Goal: Transaction & Acquisition: Purchase product/service

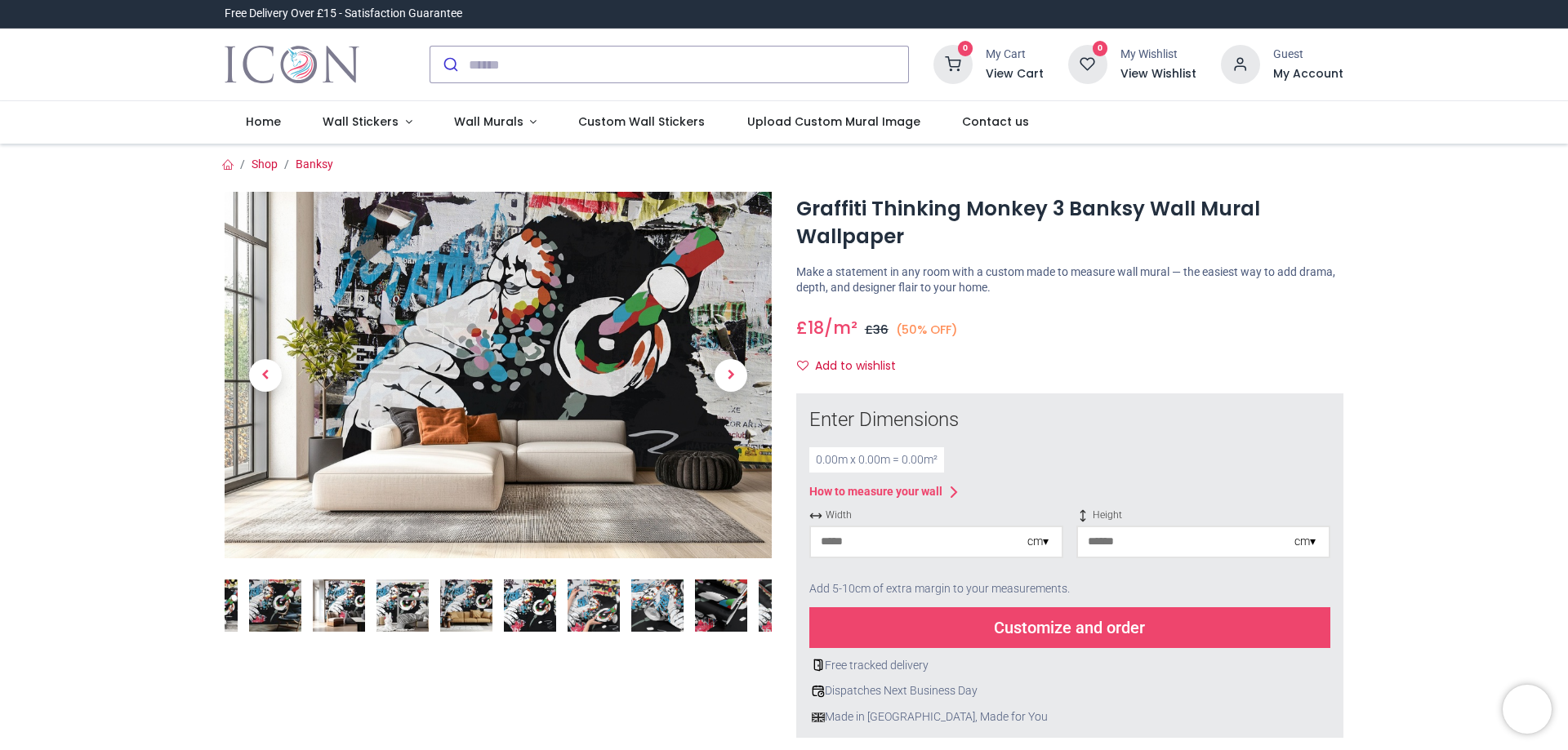
click at [1000, 543] on input "number" at bounding box center [919, 542] width 217 height 29
click at [1136, 540] on input "number" at bounding box center [1186, 542] width 217 height 29
type input "***"
click at [939, 543] on input "number" at bounding box center [919, 542] width 217 height 29
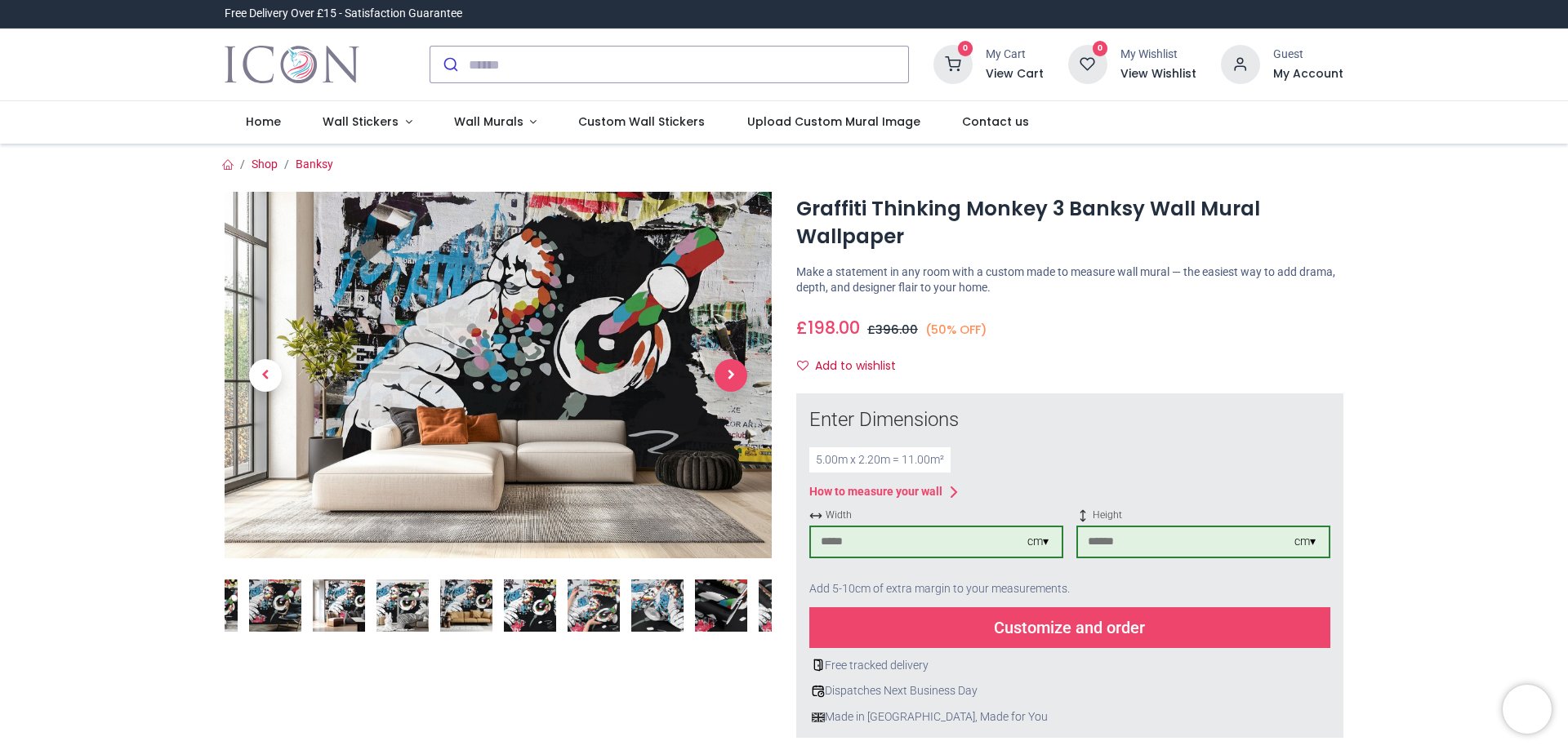
type input "***"
click at [735, 373] on span "Next" at bounding box center [730, 375] width 32 height 32
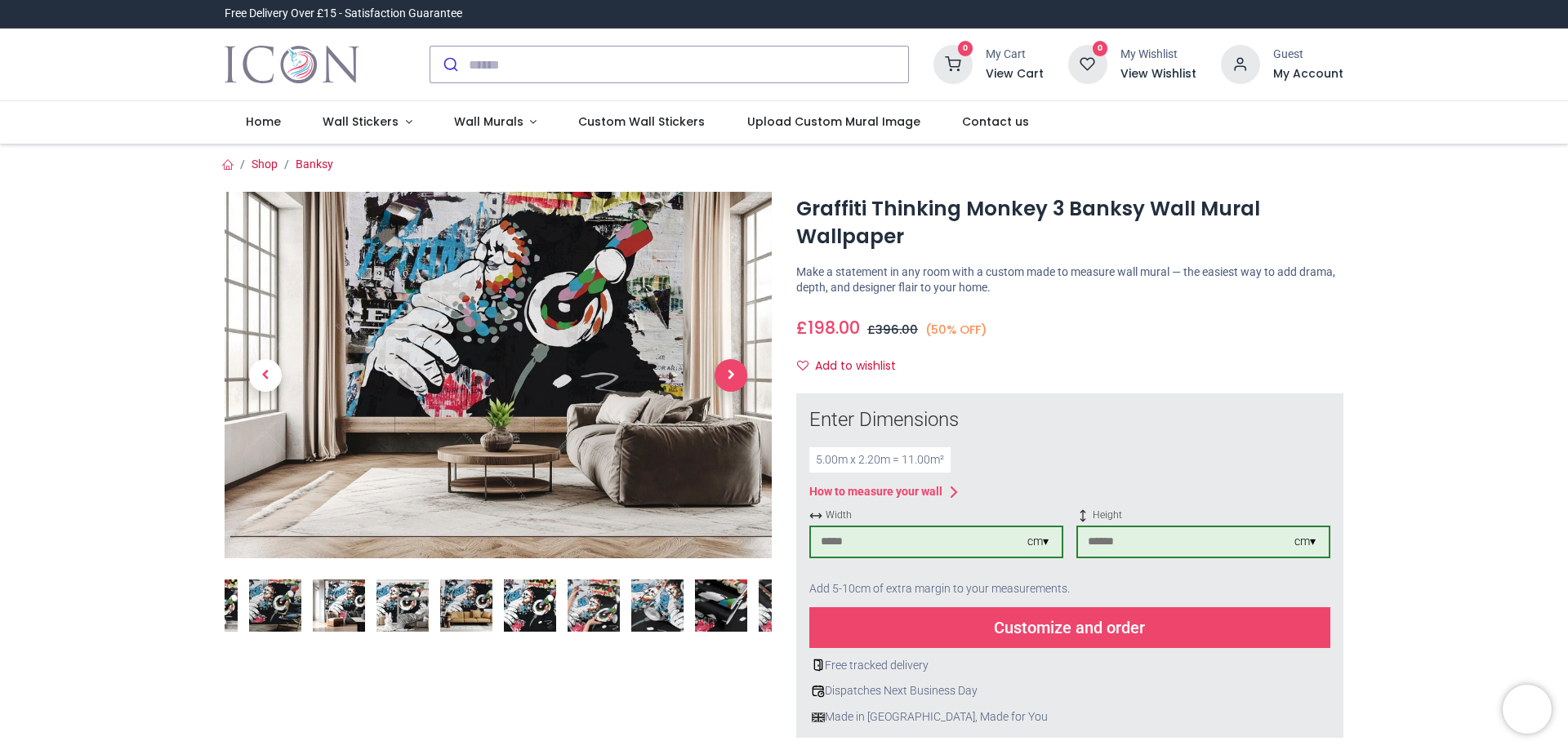
click at [735, 373] on span "Next" at bounding box center [730, 375] width 32 height 32
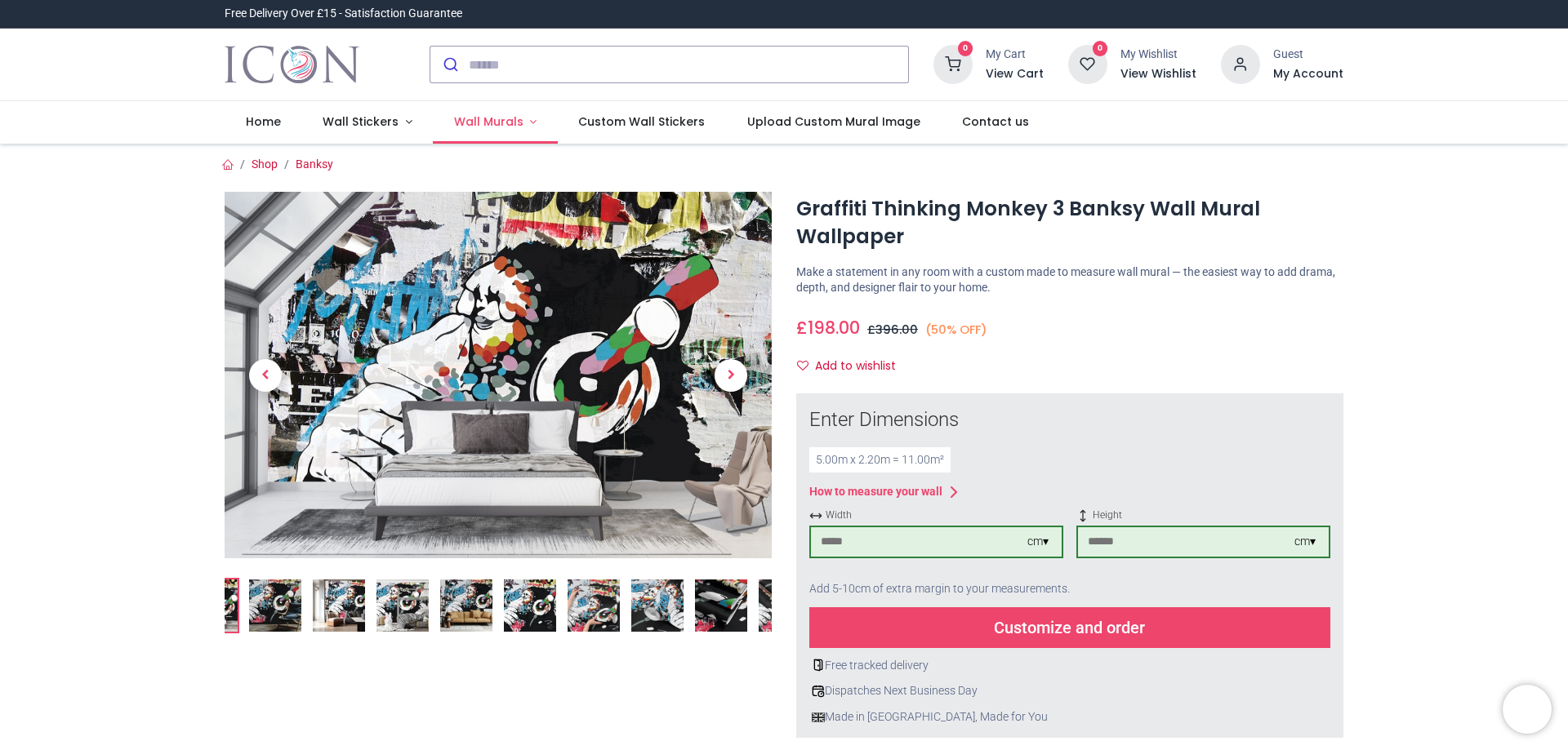
click at [490, 123] on span "Wall Murals" at bounding box center [488, 121] width 69 height 17
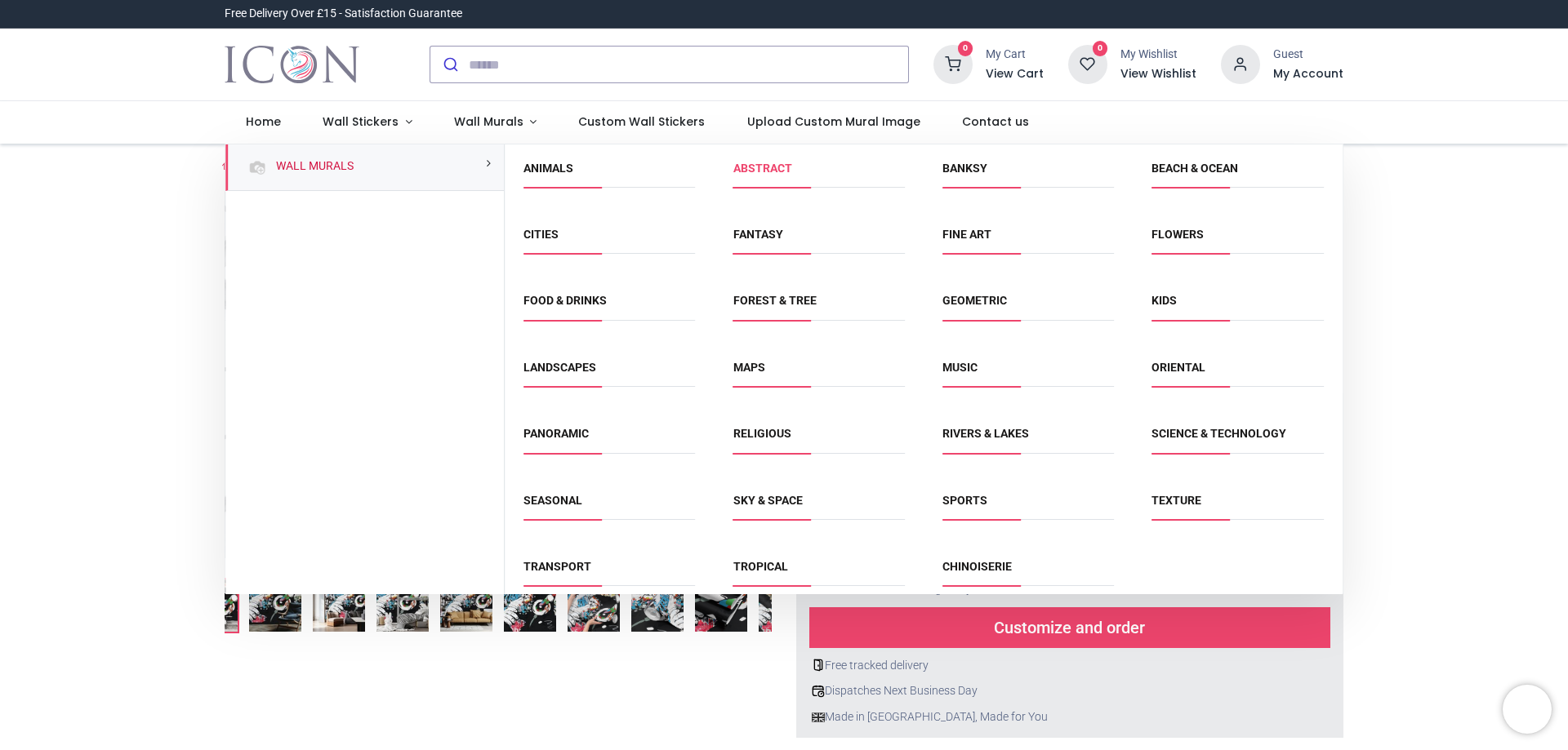
click at [775, 163] on link "Abstract" at bounding box center [763, 168] width 59 height 13
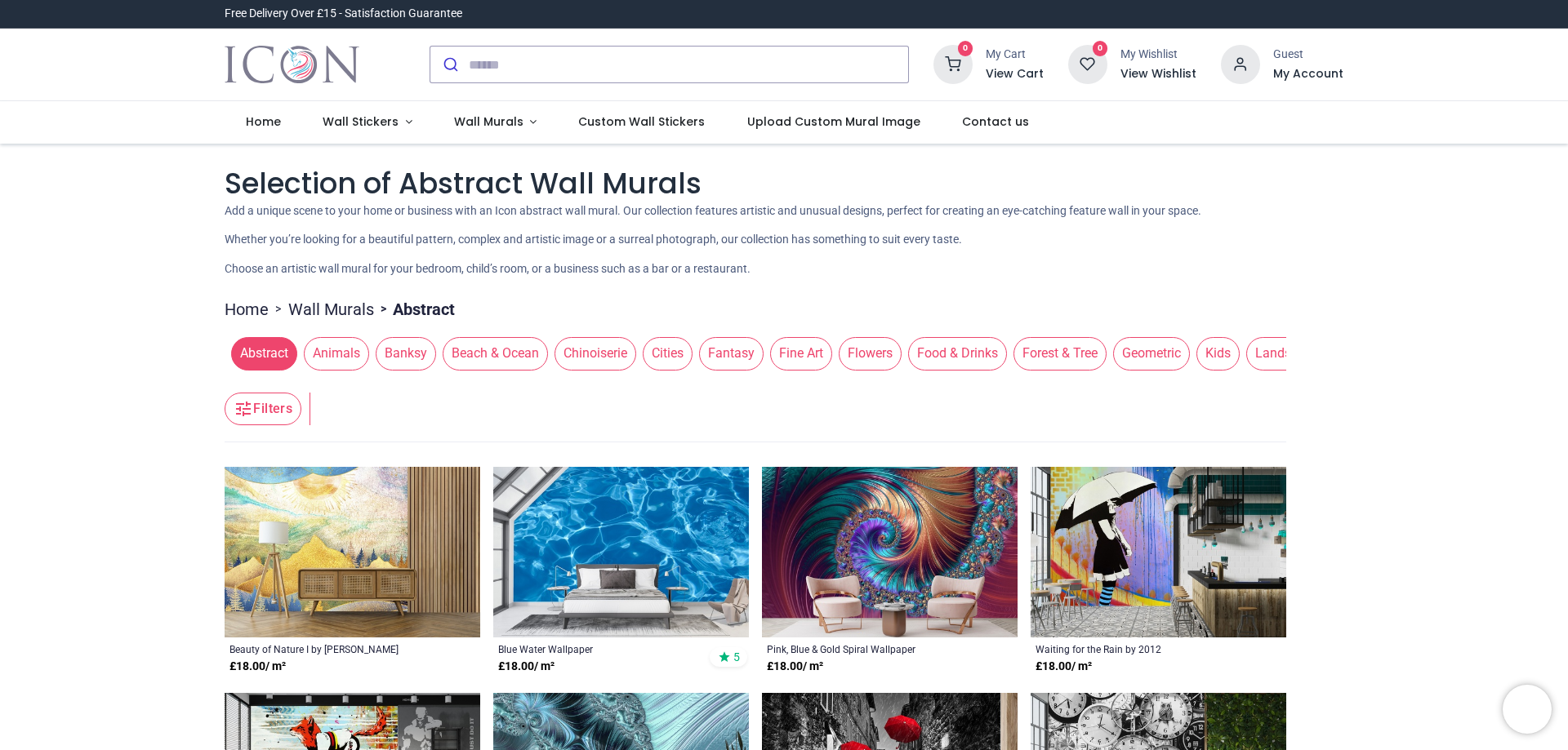
click at [405, 355] on span "Banksy" at bounding box center [406, 353] width 60 height 32
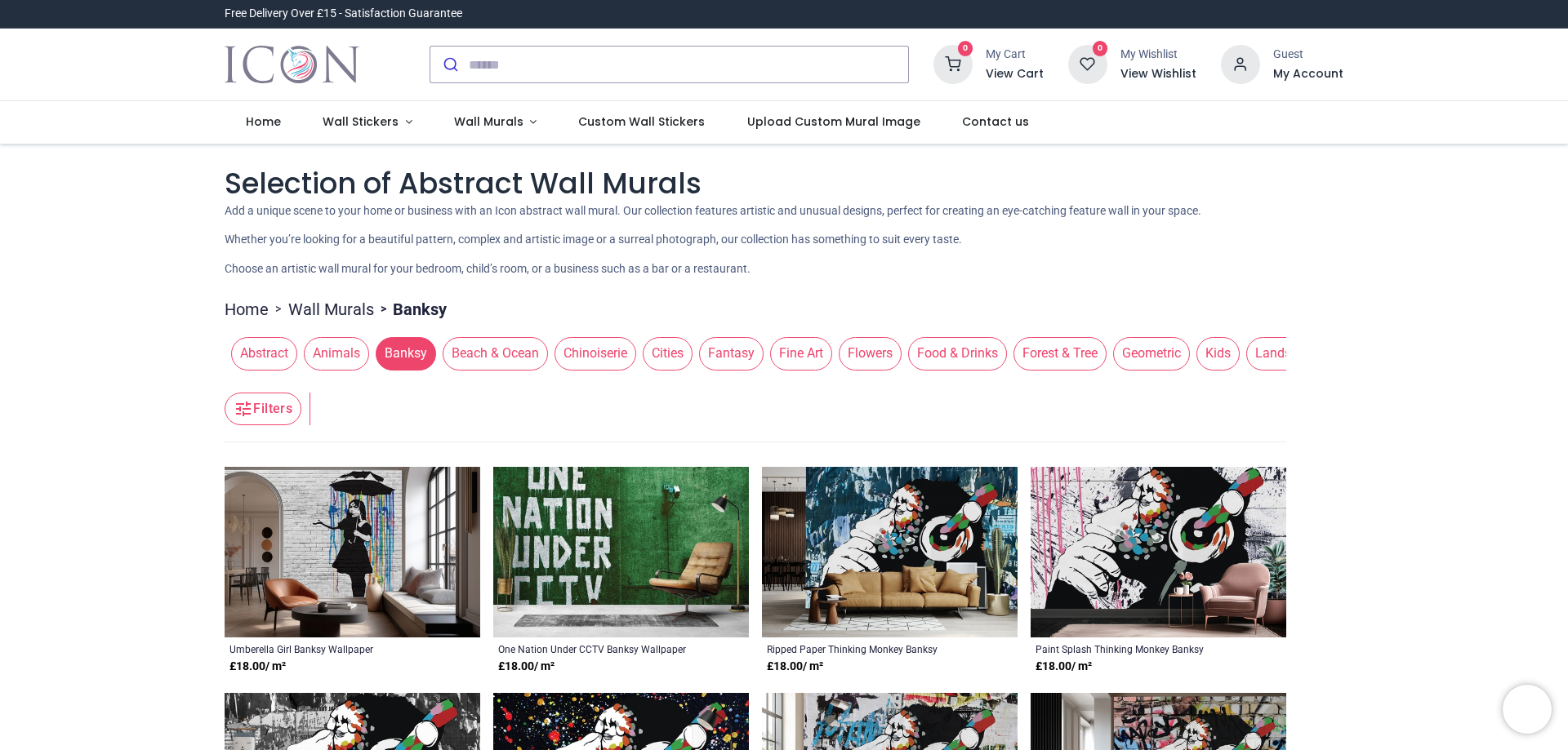
click at [261, 347] on span "Abstract" at bounding box center [264, 353] width 66 height 32
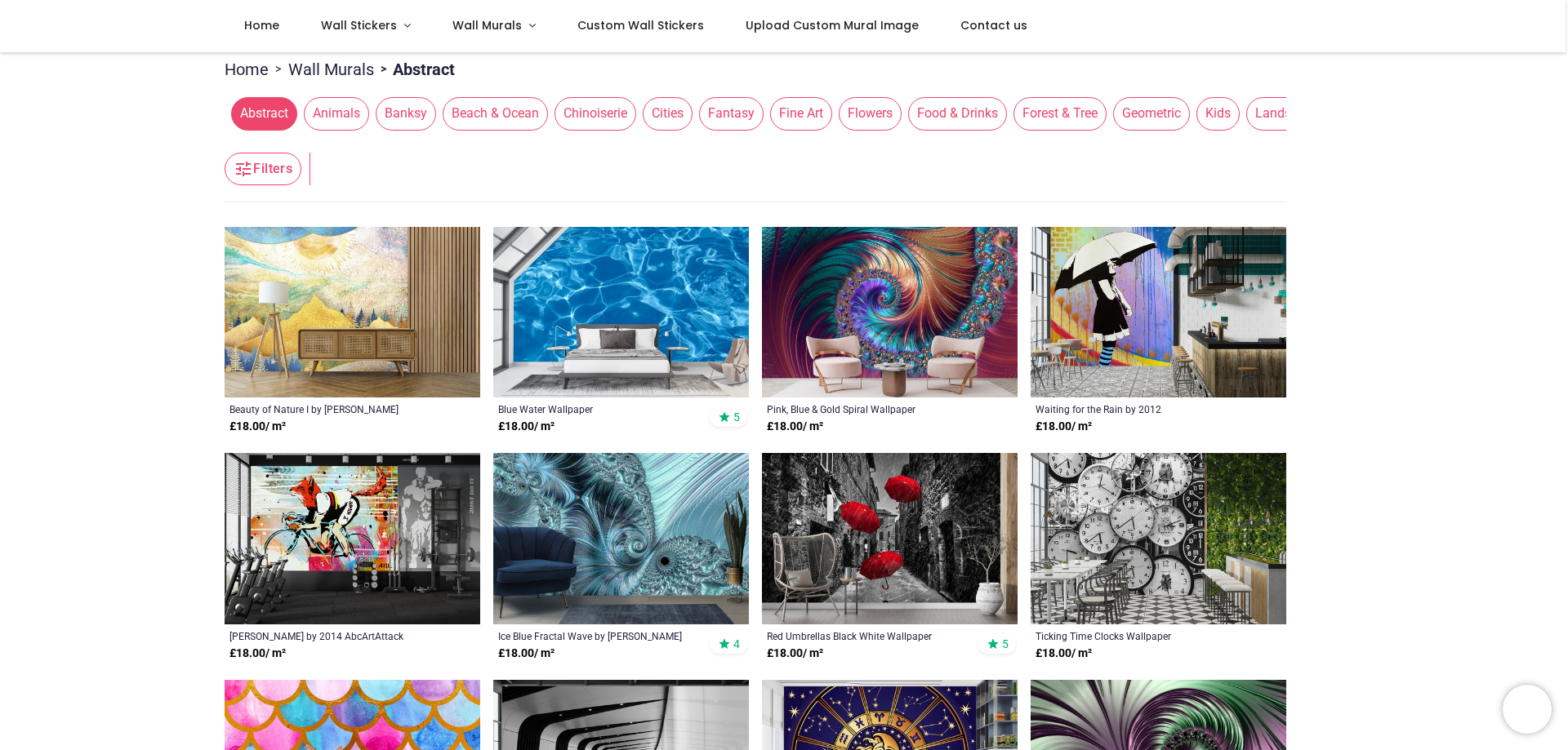
scroll to position [163, 0]
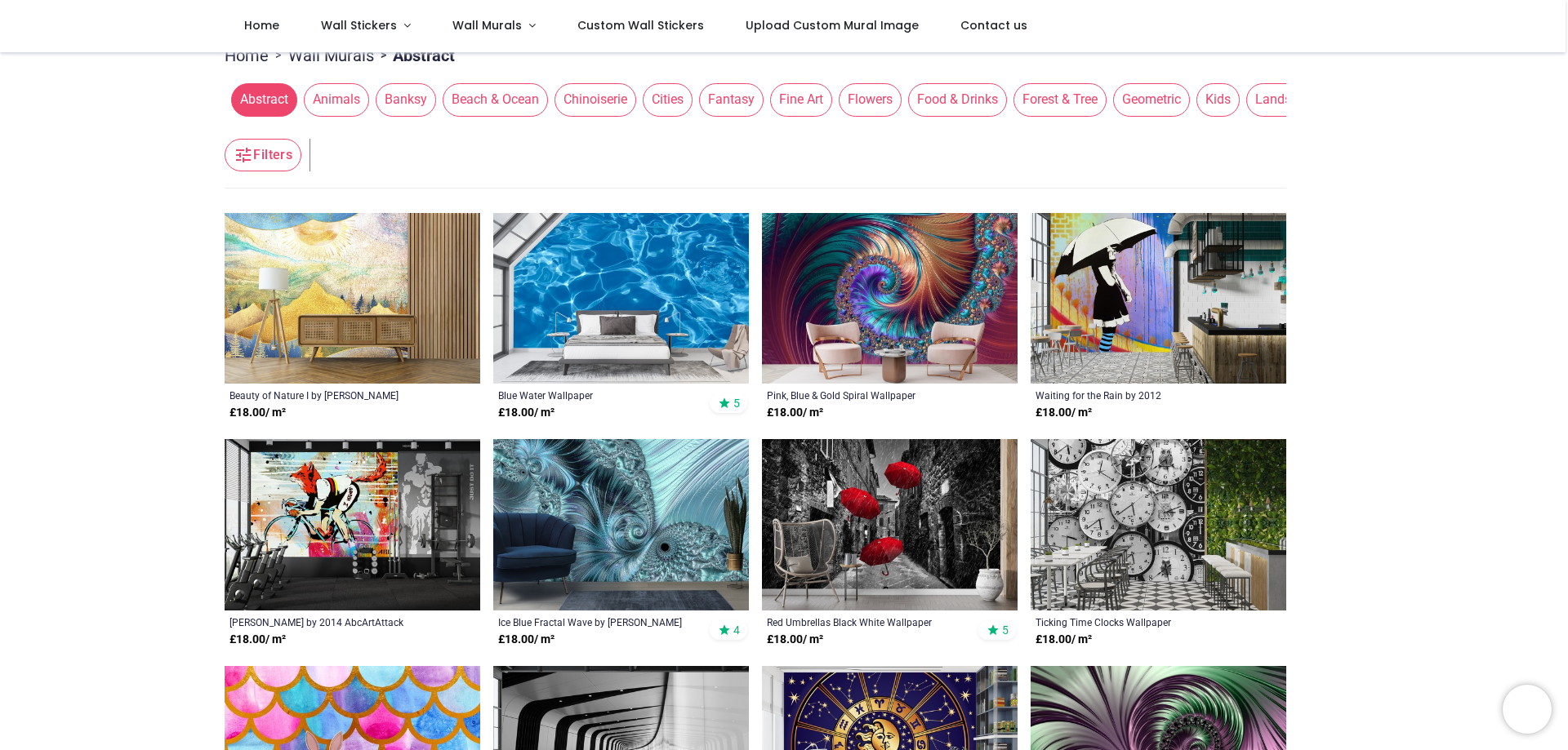
click at [1130, 284] on img at bounding box center [1158, 298] width 256 height 172
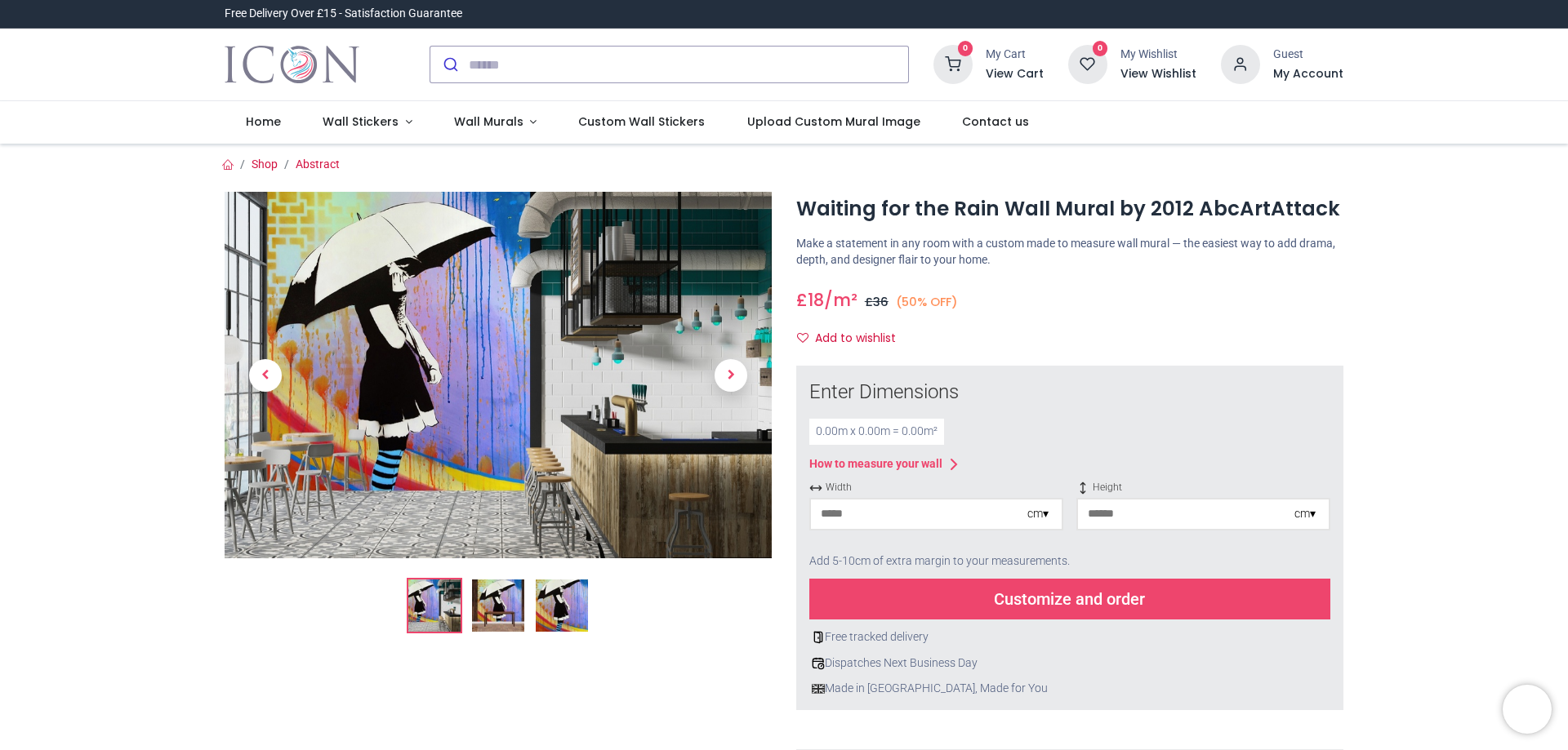
click at [1006, 512] on input "number" at bounding box center [919, 514] width 217 height 29
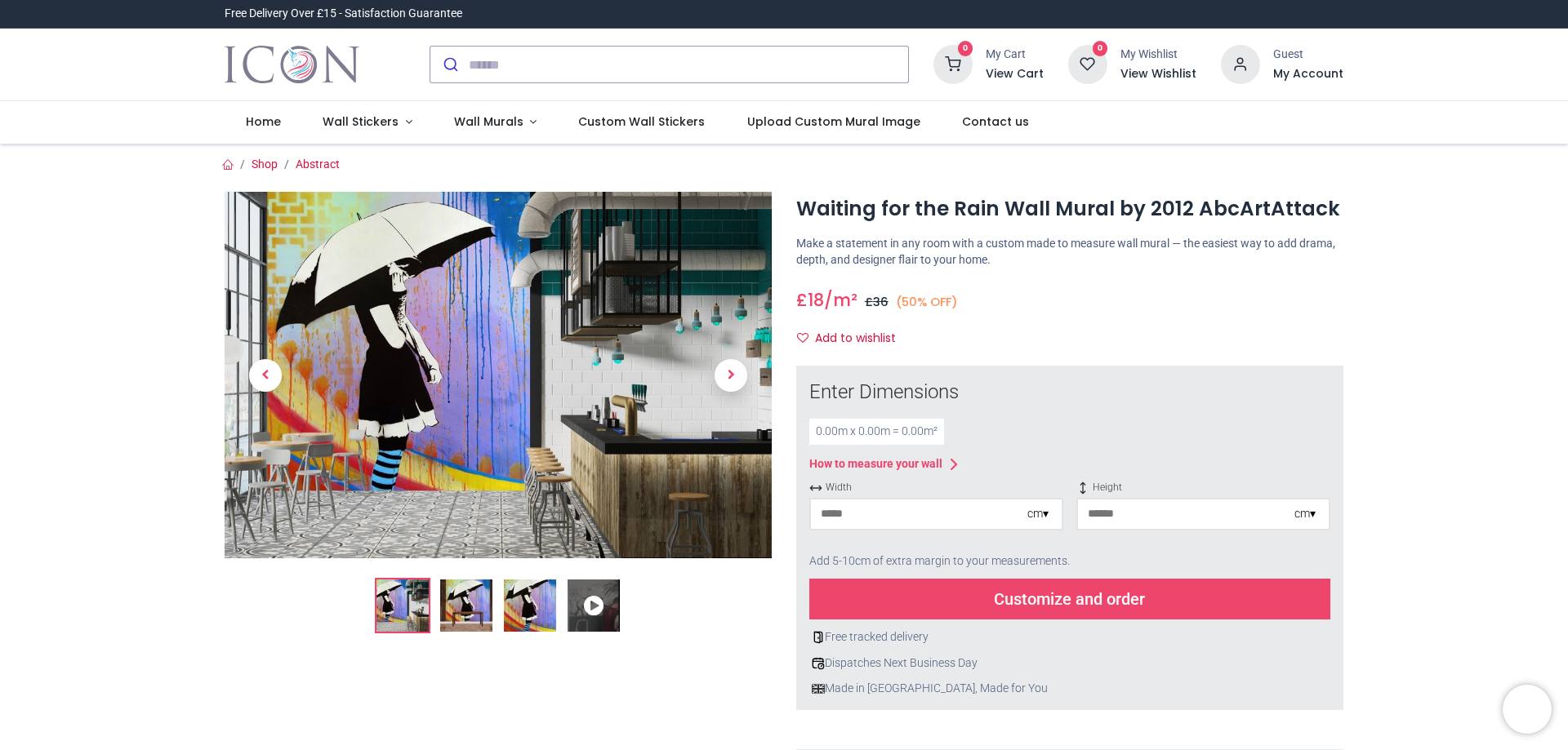
click at [1008, 512] on input "number" at bounding box center [919, 514] width 217 height 29
type input "***"
click at [1170, 511] on input "number" at bounding box center [1186, 514] width 217 height 29
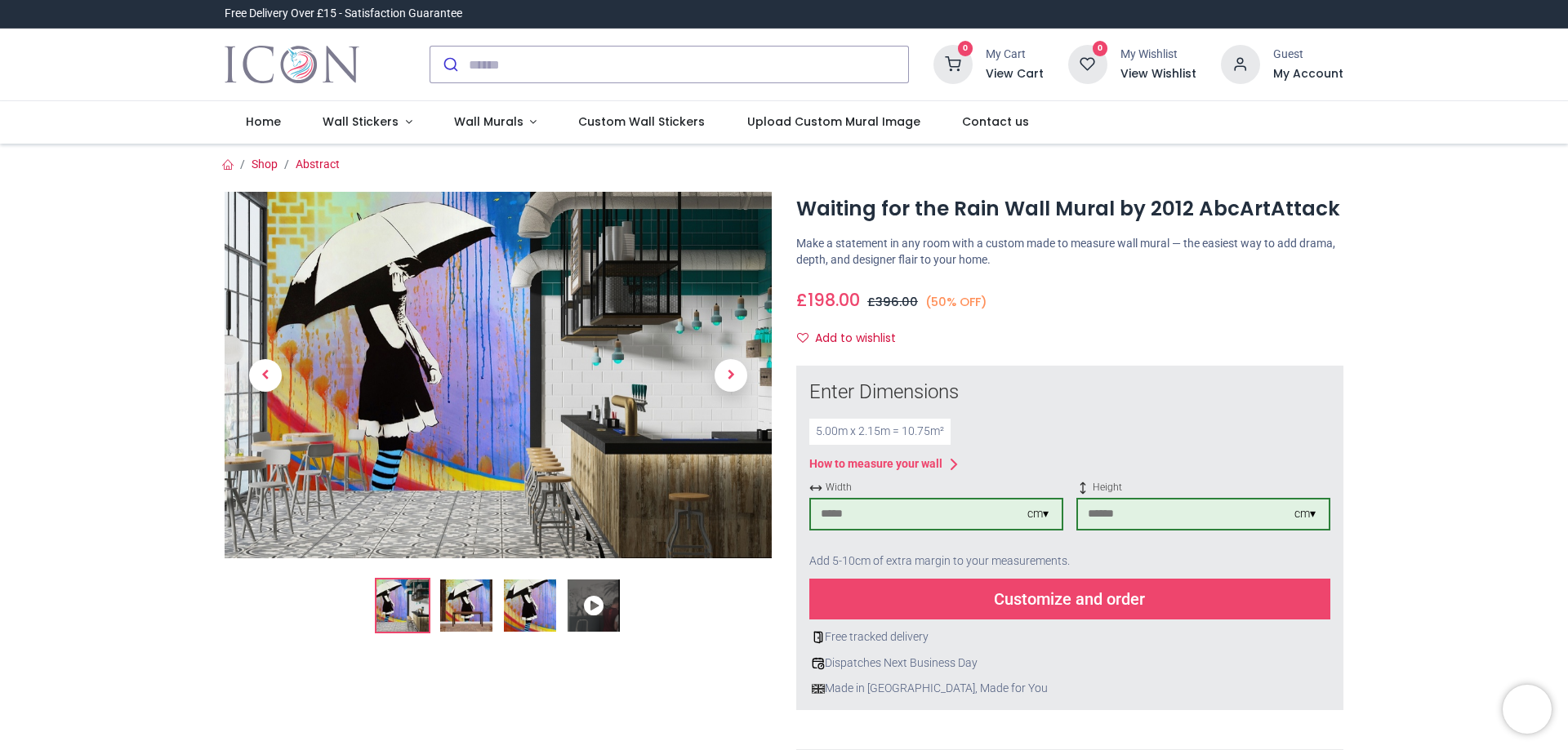
type input "***"
click at [1140, 595] on div "Customize and order" at bounding box center [1070, 599] width 521 height 41
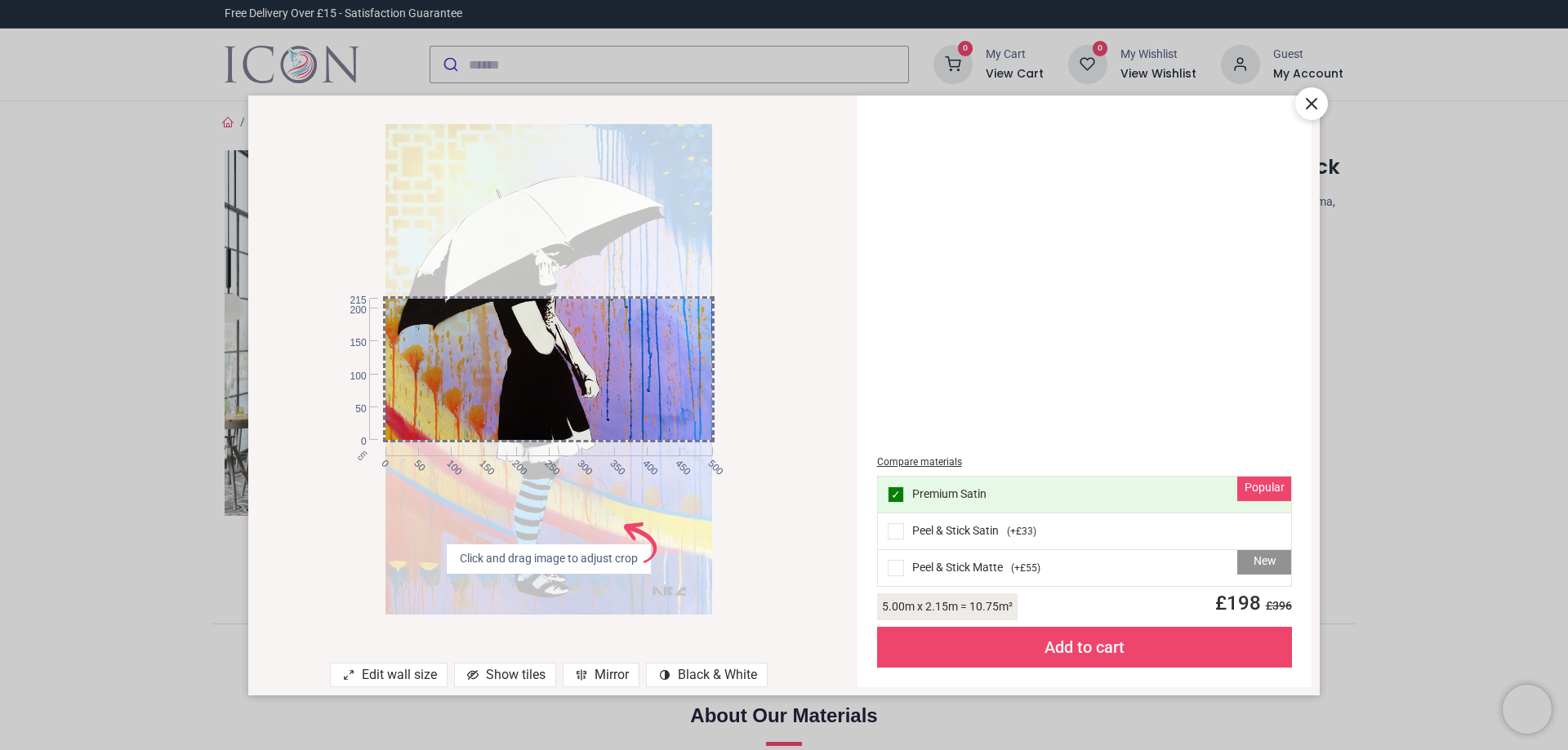
click at [975, 560] on div "New Peel & Stick Matte ( +£55 )" at bounding box center [1085, 568] width 414 height 36
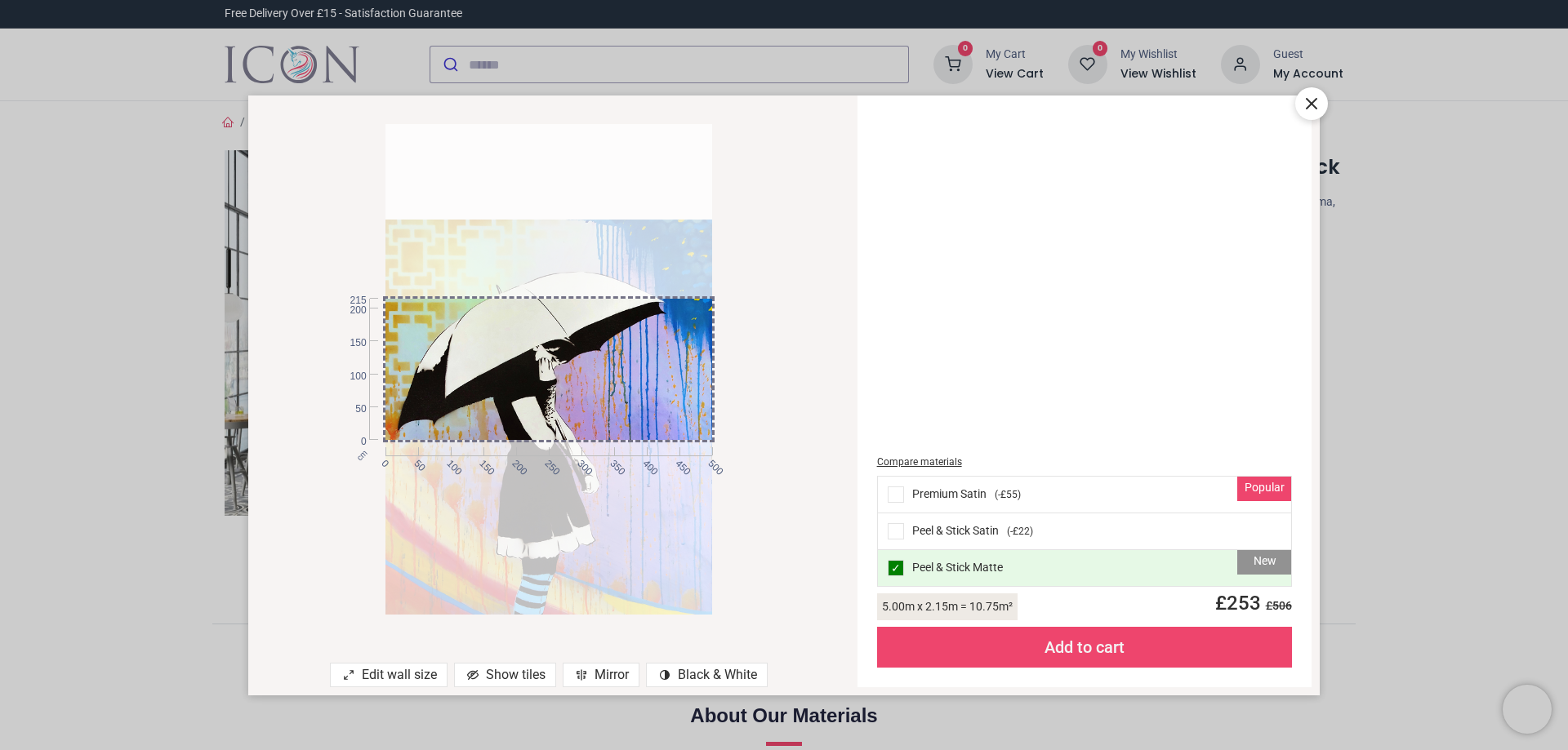
drag, startPoint x: 623, startPoint y: 418, endPoint x: 627, endPoint y: 520, distance: 102.1
click at [627, 520] on div at bounding box center [549, 464] width 328 height 491
click at [1298, 115] on div "Compare materials Popular Premium Satin ( -£55 ) Peel & Stick Satin ( -£22 ) Ne…" at bounding box center [1084, 391] width 434 height 572
click at [1307, 102] on icon at bounding box center [1311, 103] width 20 height 20
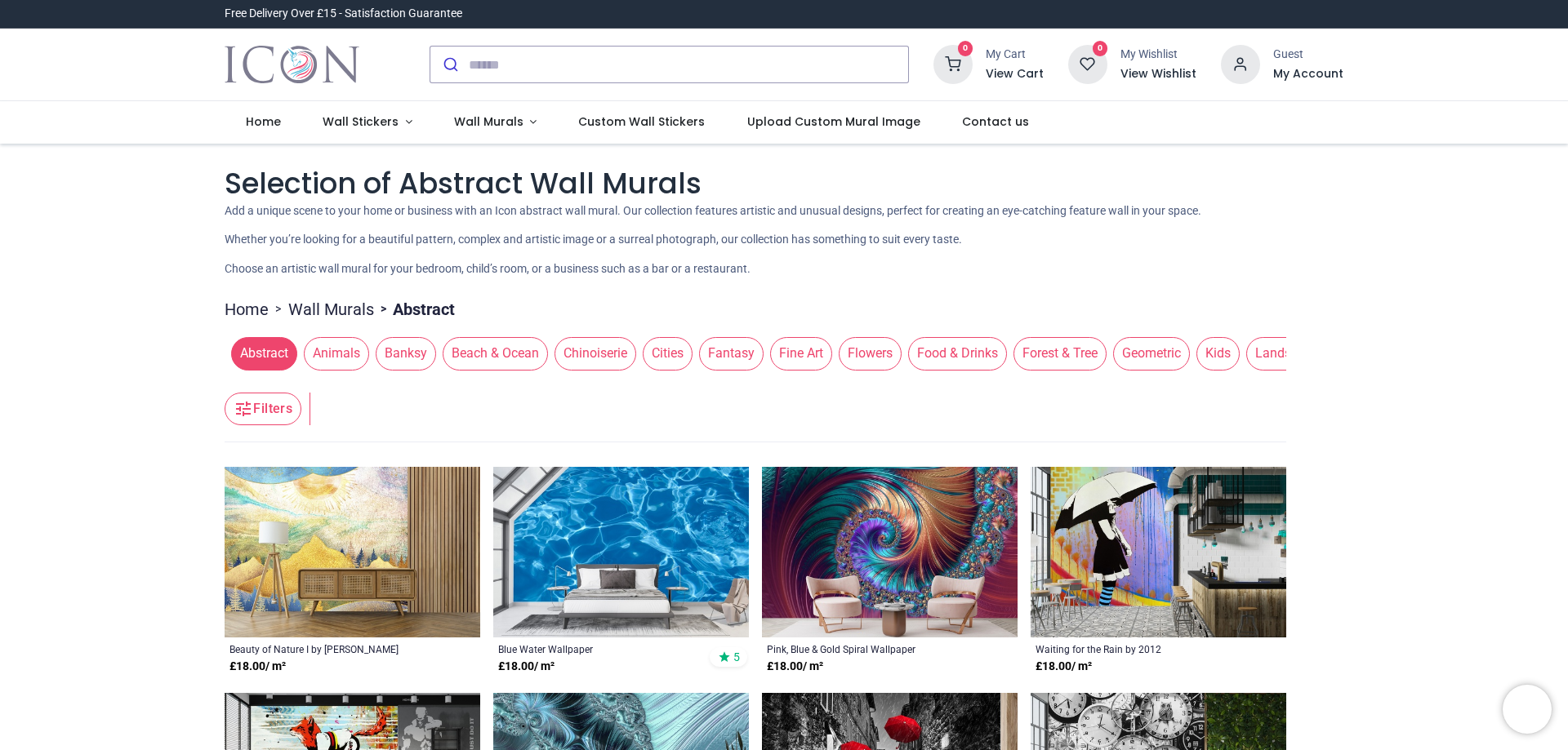
click at [732, 363] on span "Fantasy" at bounding box center [732, 353] width 64 height 32
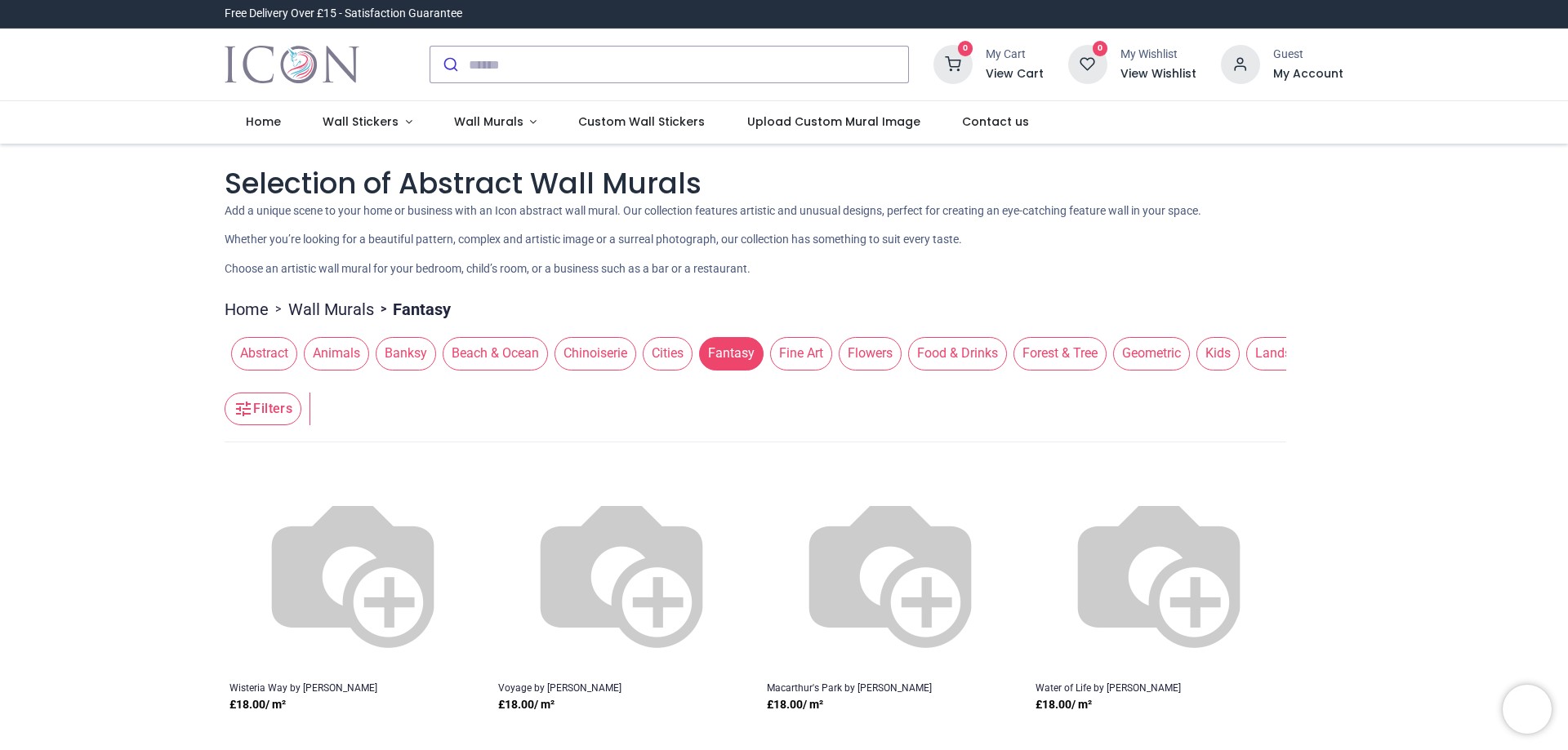
drag, startPoint x: 731, startPoint y: 379, endPoint x: 790, endPoint y: 379, distance: 59.0
click at [790, 379] on header "Filters Filters" at bounding box center [755, 410] width 1062 height 65
drag, startPoint x: 722, startPoint y: 372, endPoint x: 815, endPoint y: 375, distance: 93.0
click at [818, 375] on div "Abstract Animals Banksy Beach & Ocean Chinoiserie Cities Fantasy Fine Art Flowe…" at bounding box center [755, 353] width 1062 height 46
drag, startPoint x: 807, startPoint y: 383, endPoint x: 690, endPoint y: 383, distance: 117.0
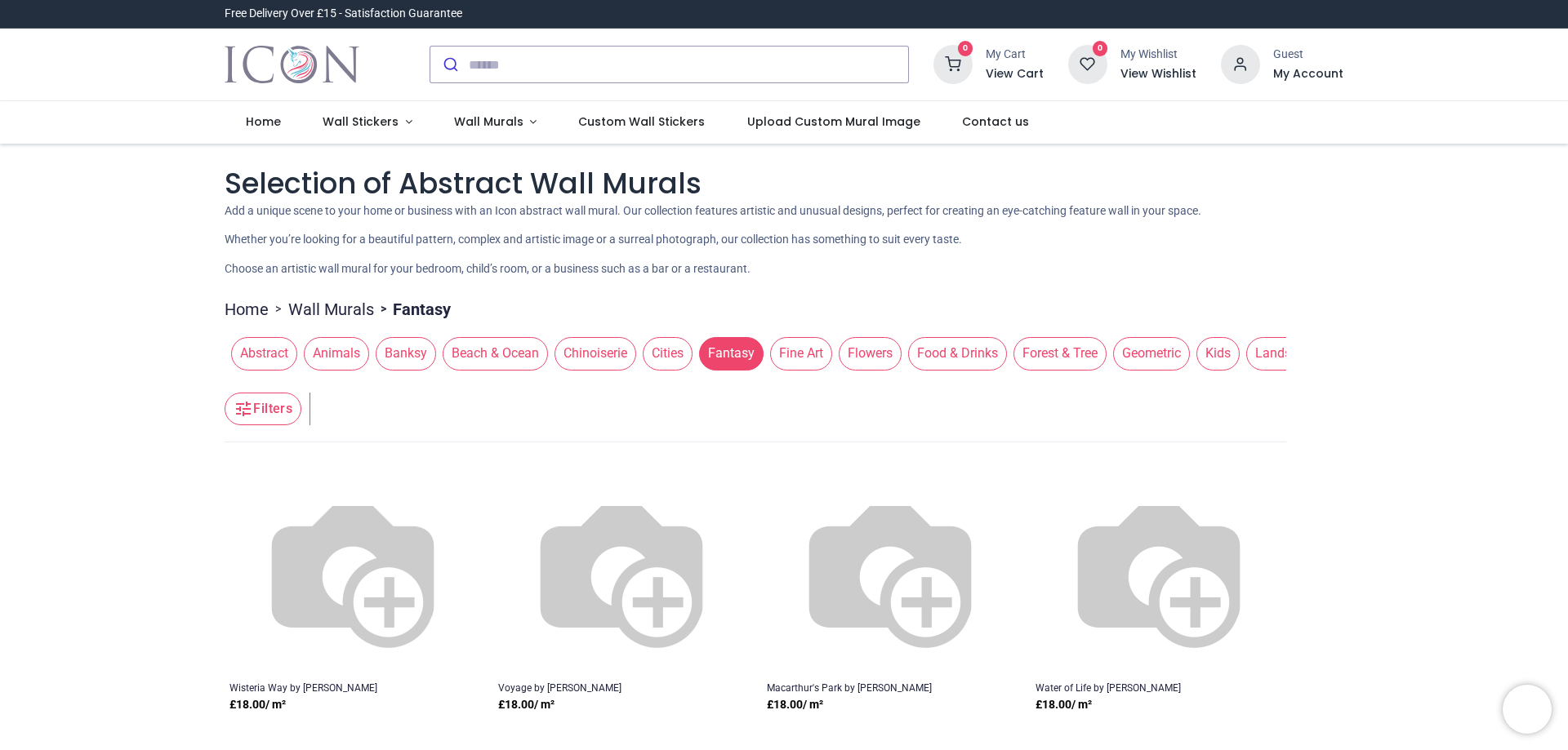
click at [690, 383] on header "Filters Filters" at bounding box center [755, 410] width 1062 height 65
click at [618, 355] on span "Fine Art" at bounding box center [645, 353] width 62 height 32
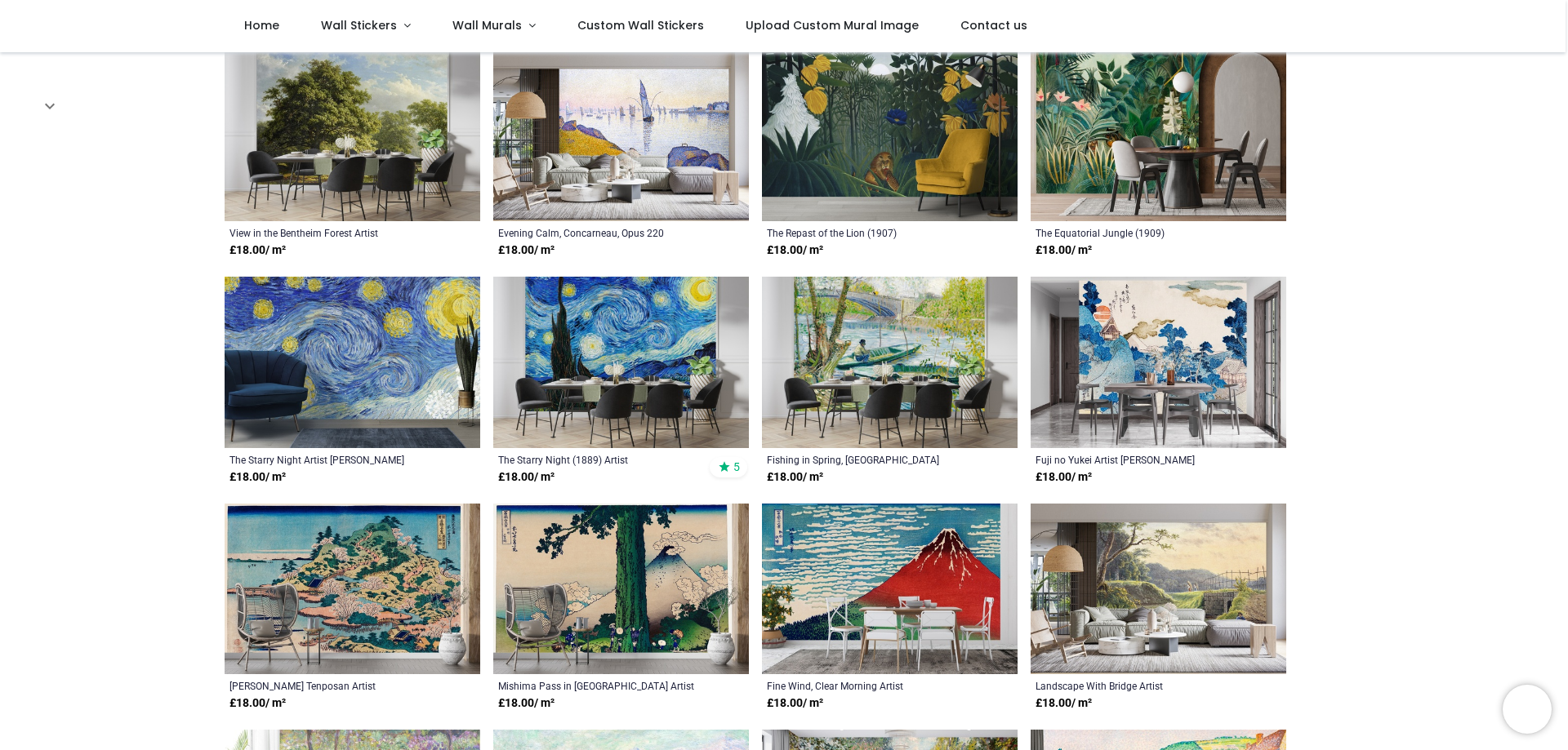
scroll to position [653, 0]
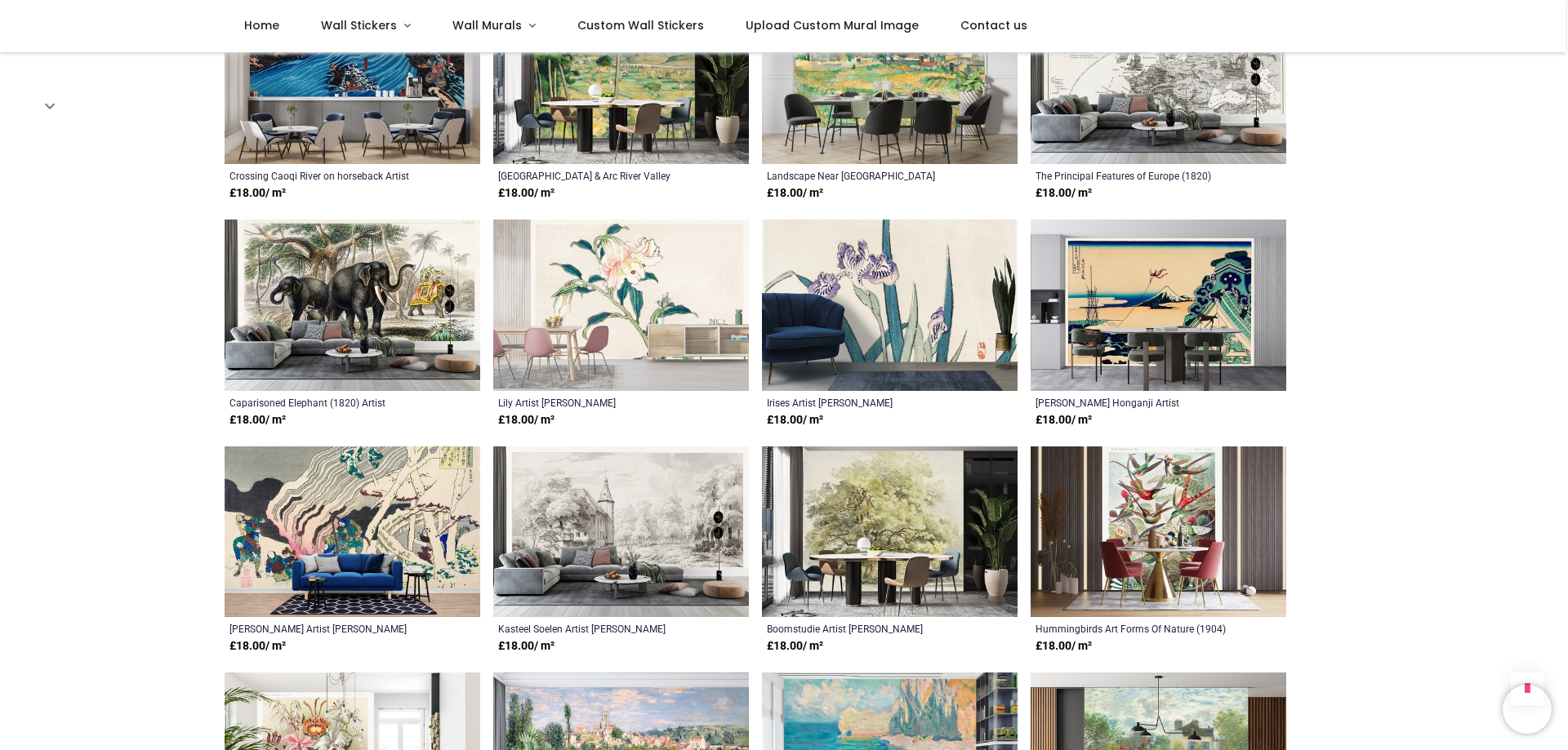
scroll to position [2776, 0]
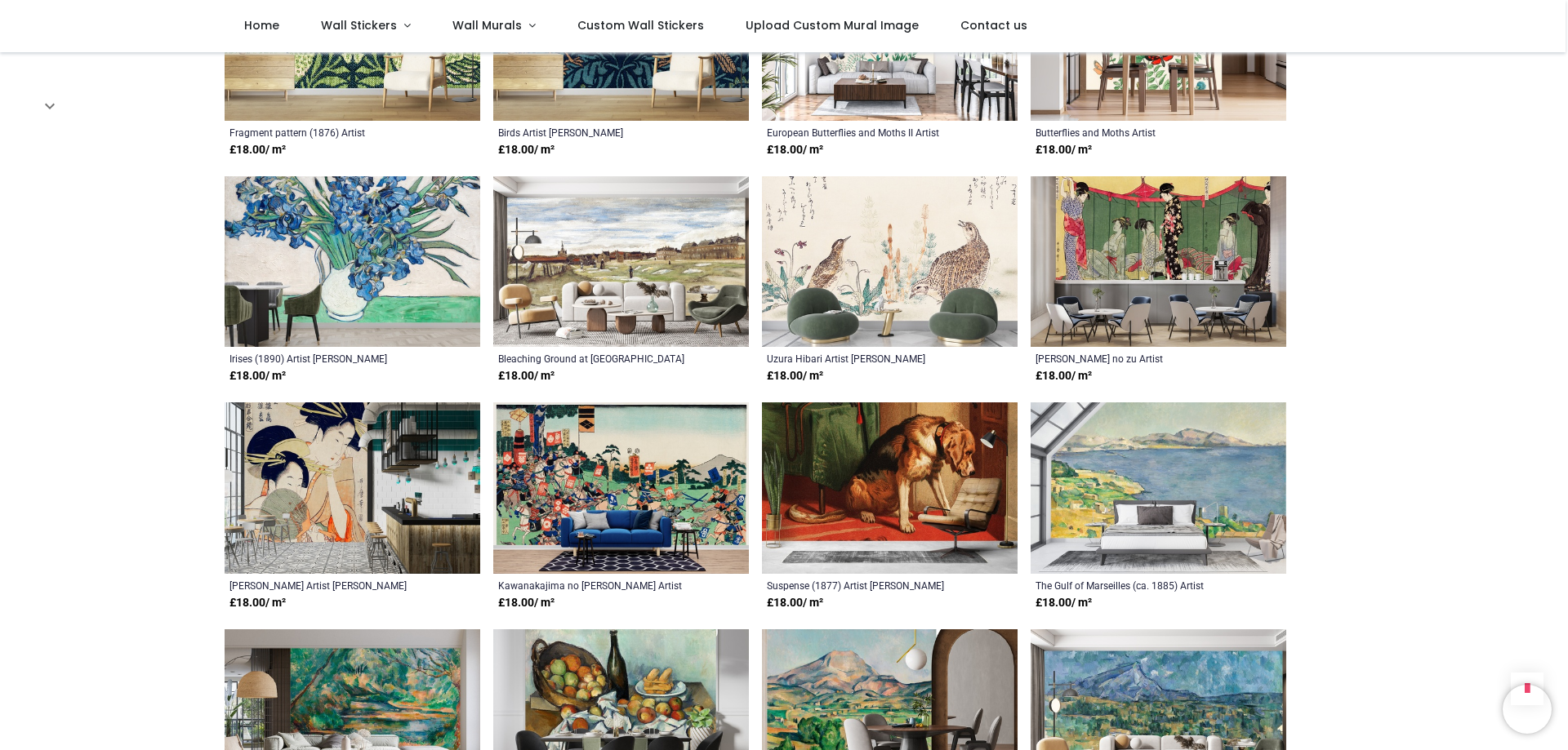
scroll to position [4326, 0]
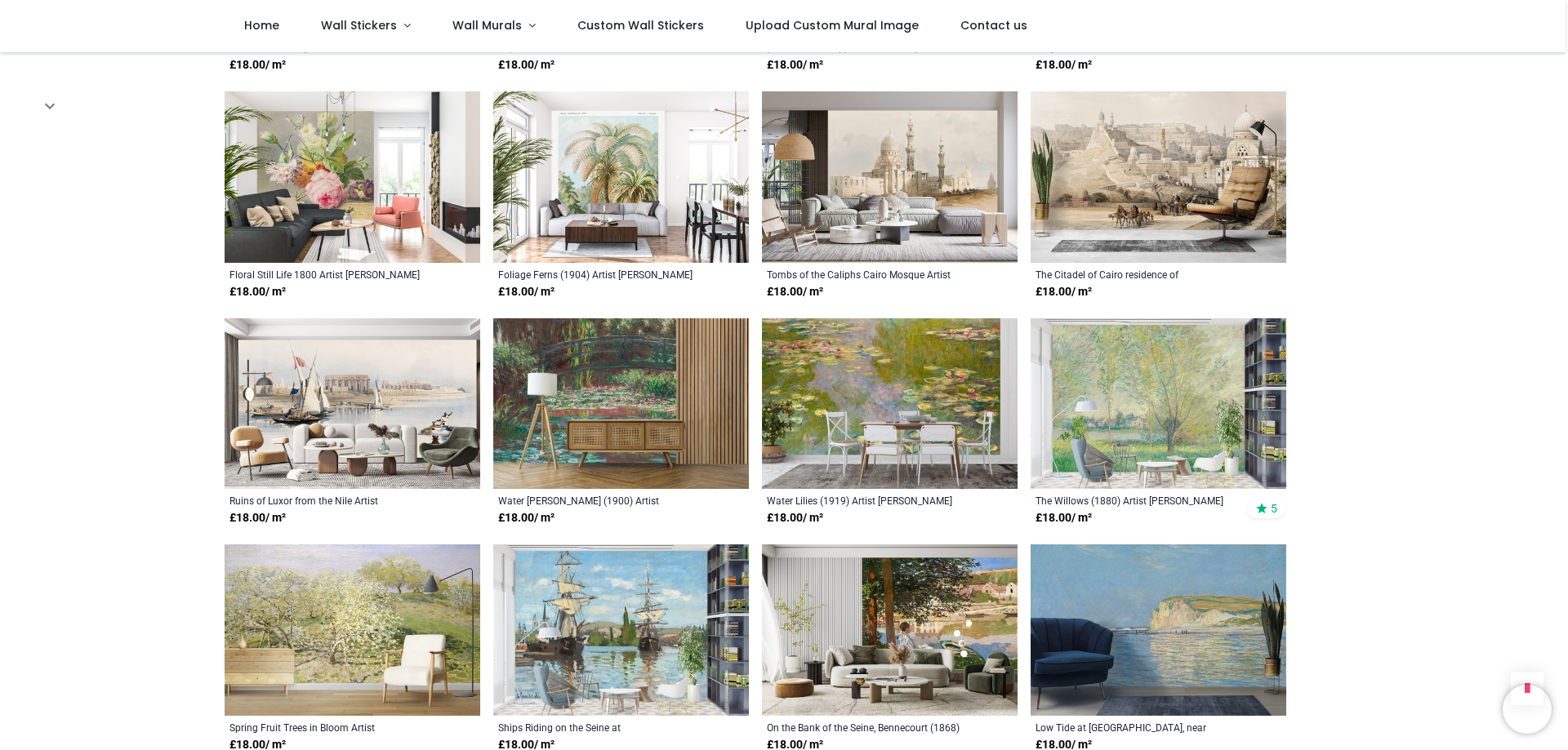
scroll to position [5551, 0]
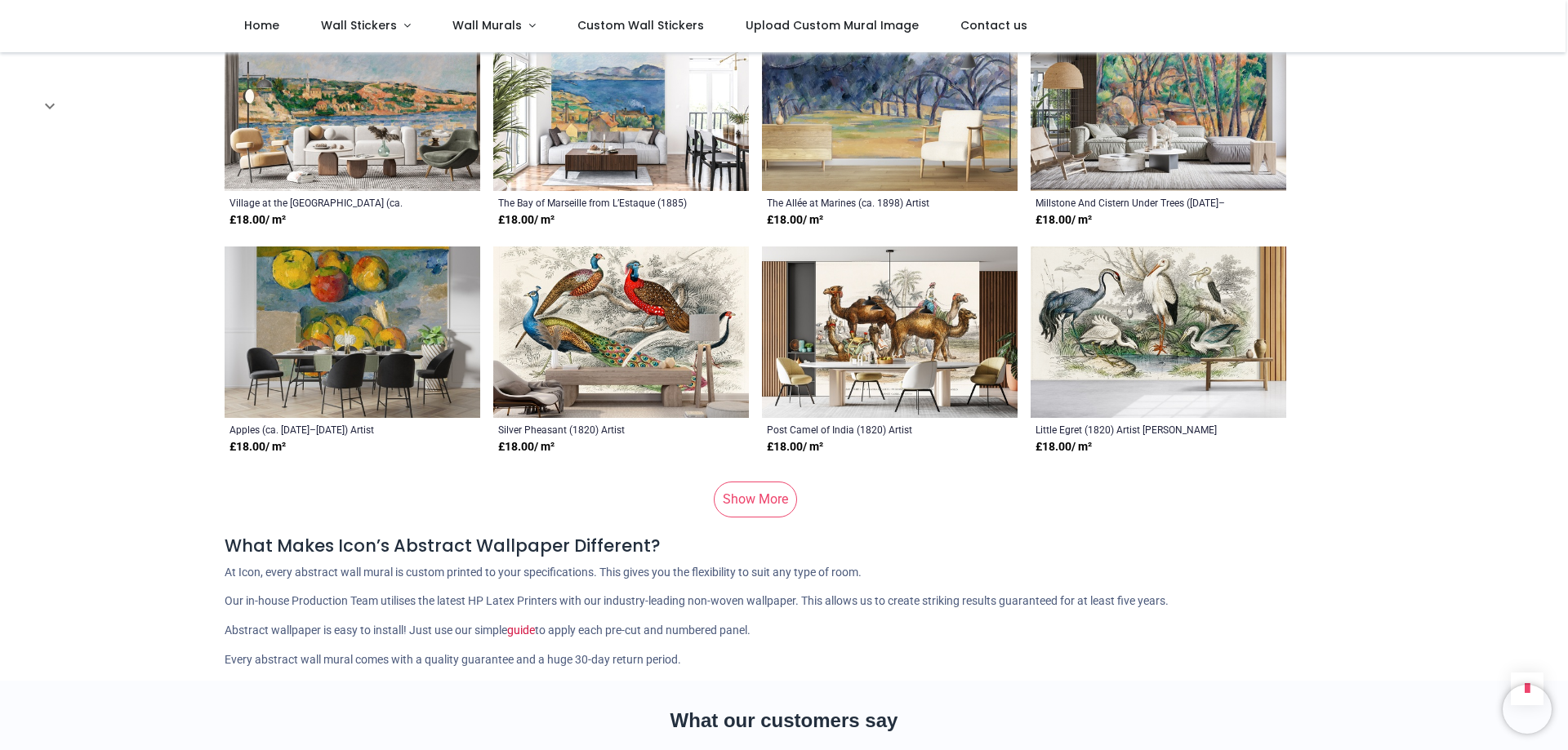
scroll to position [7837, 0]
click at [726, 481] on link "Show More" at bounding box center [755, 498] width 83 height 36
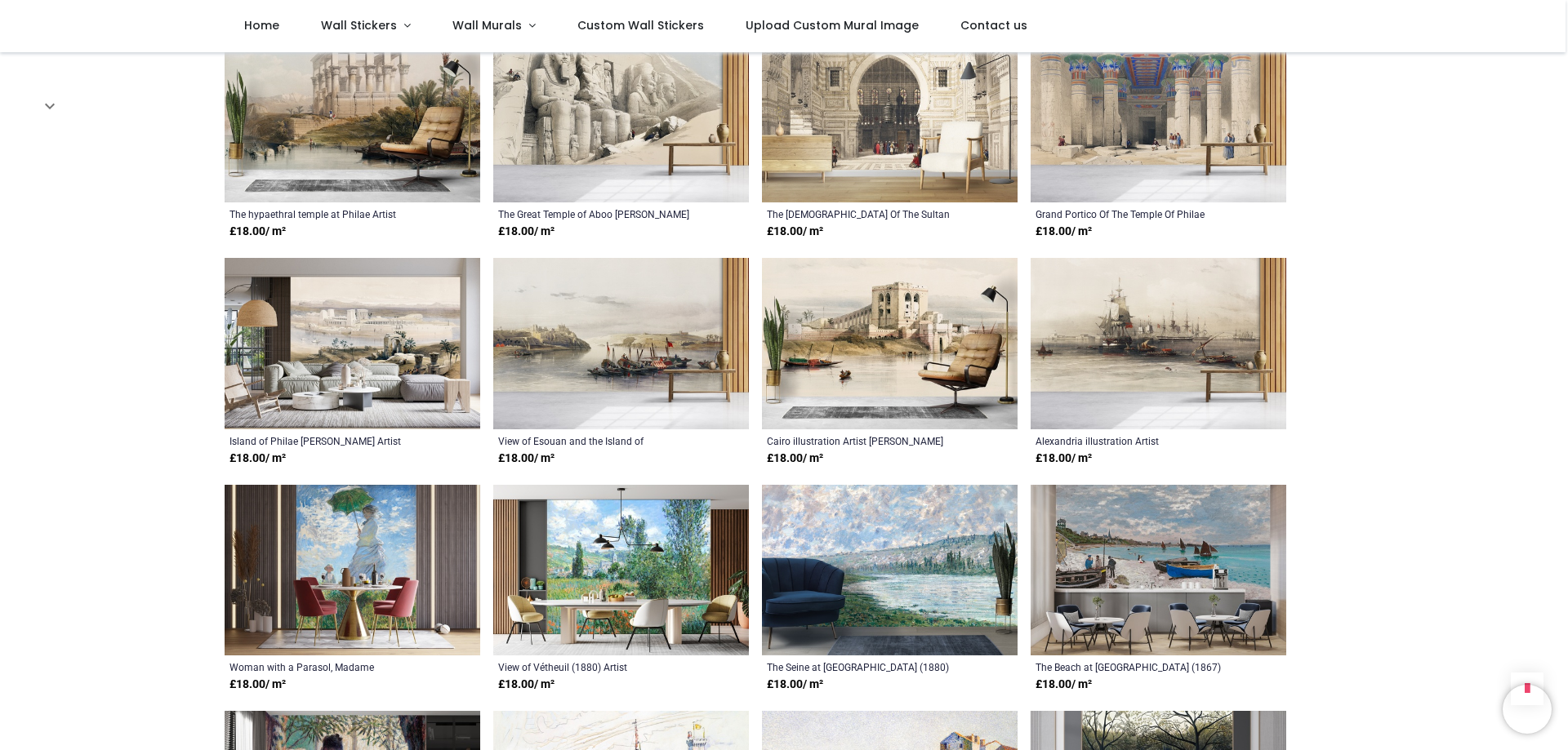
scroll to position [8735, 0]
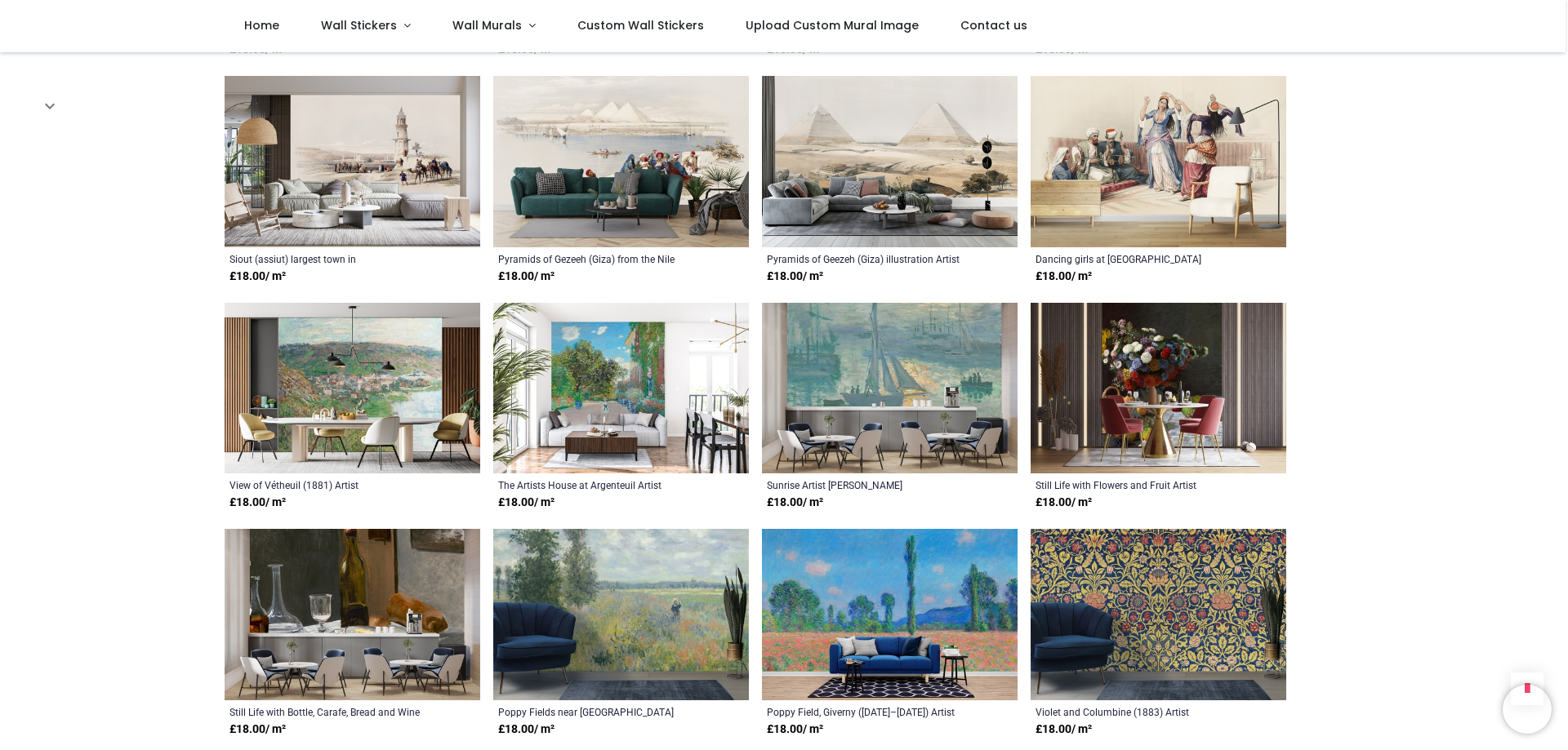
scroll to position [10286, 0]
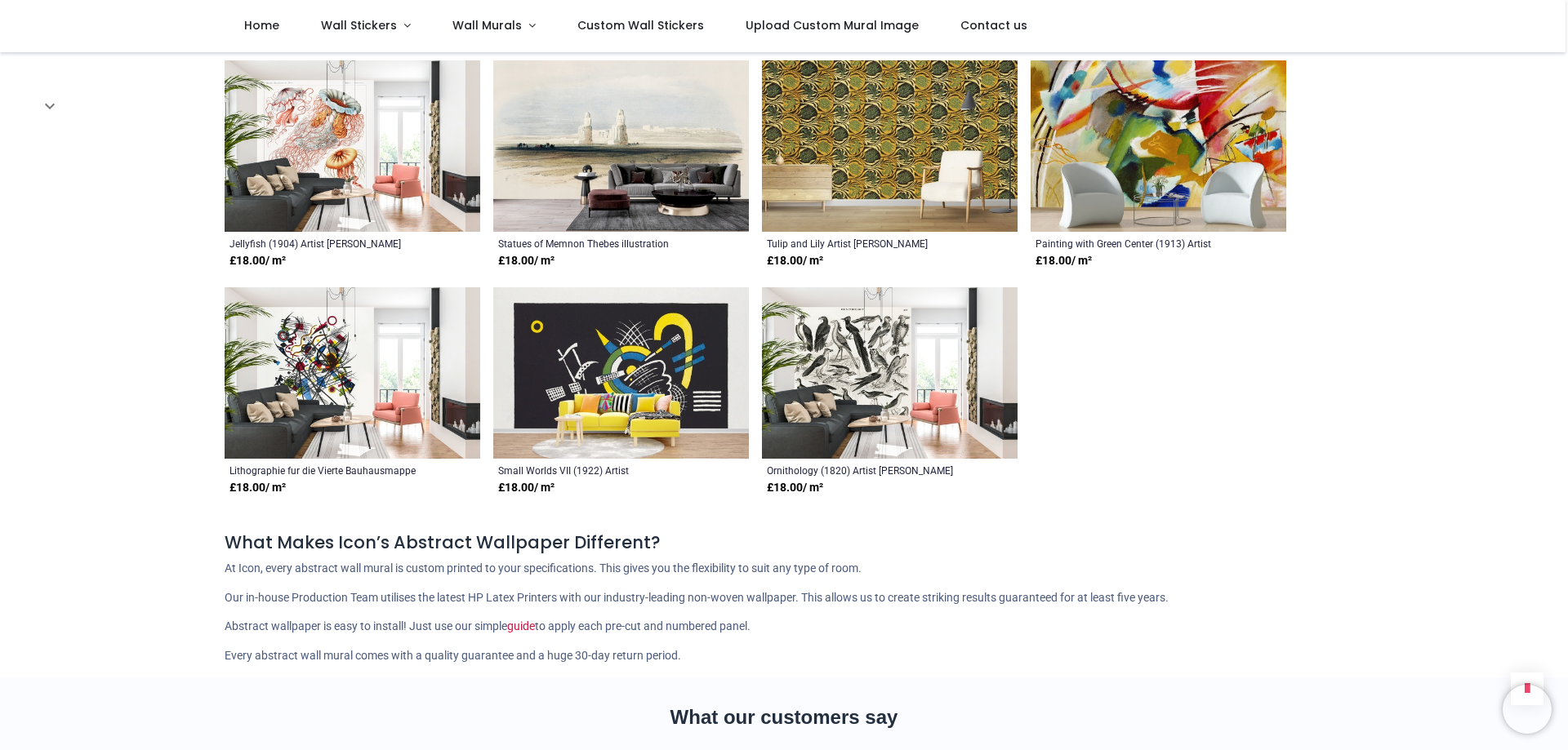
scroll to position [11429, 0]
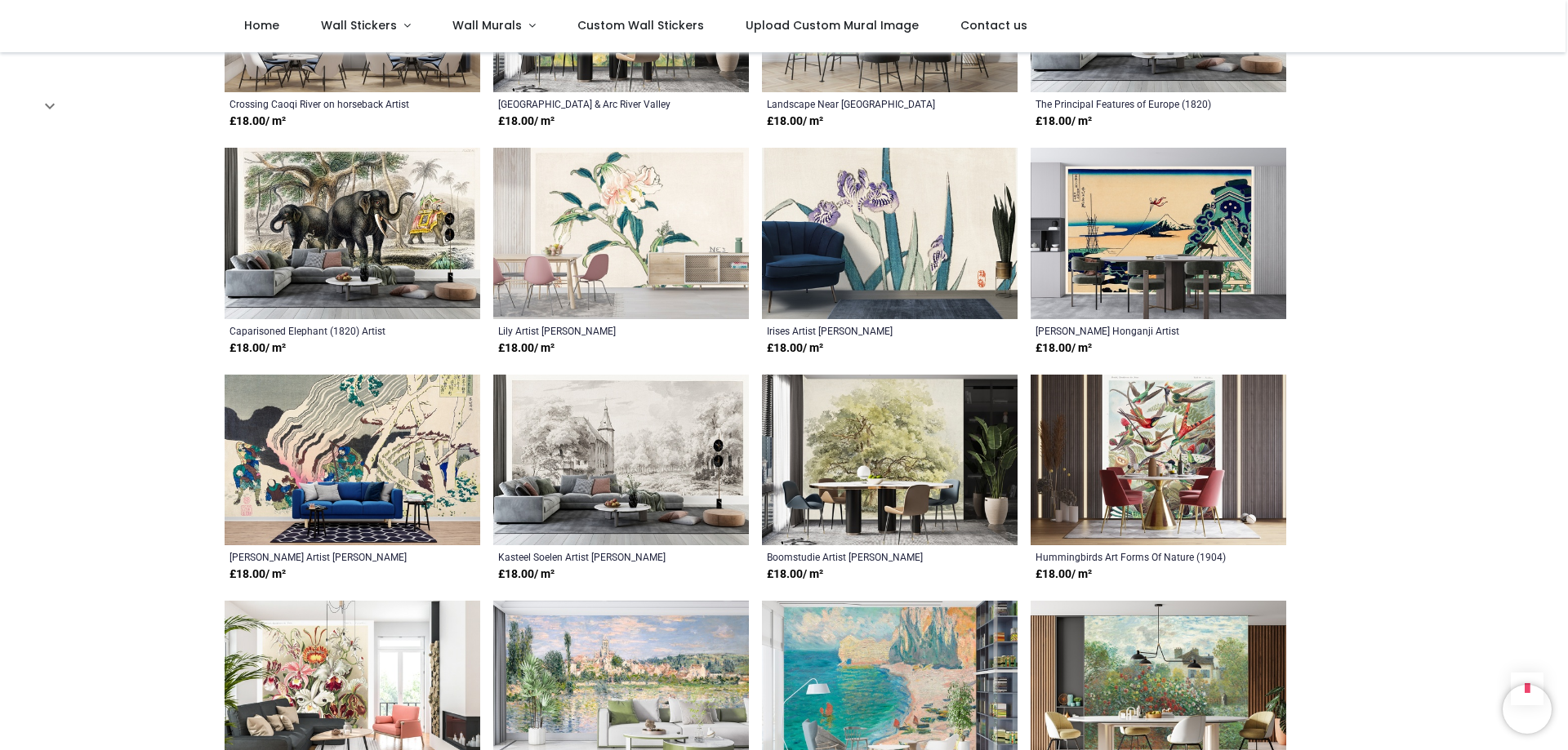
scroll to position [981, 0]
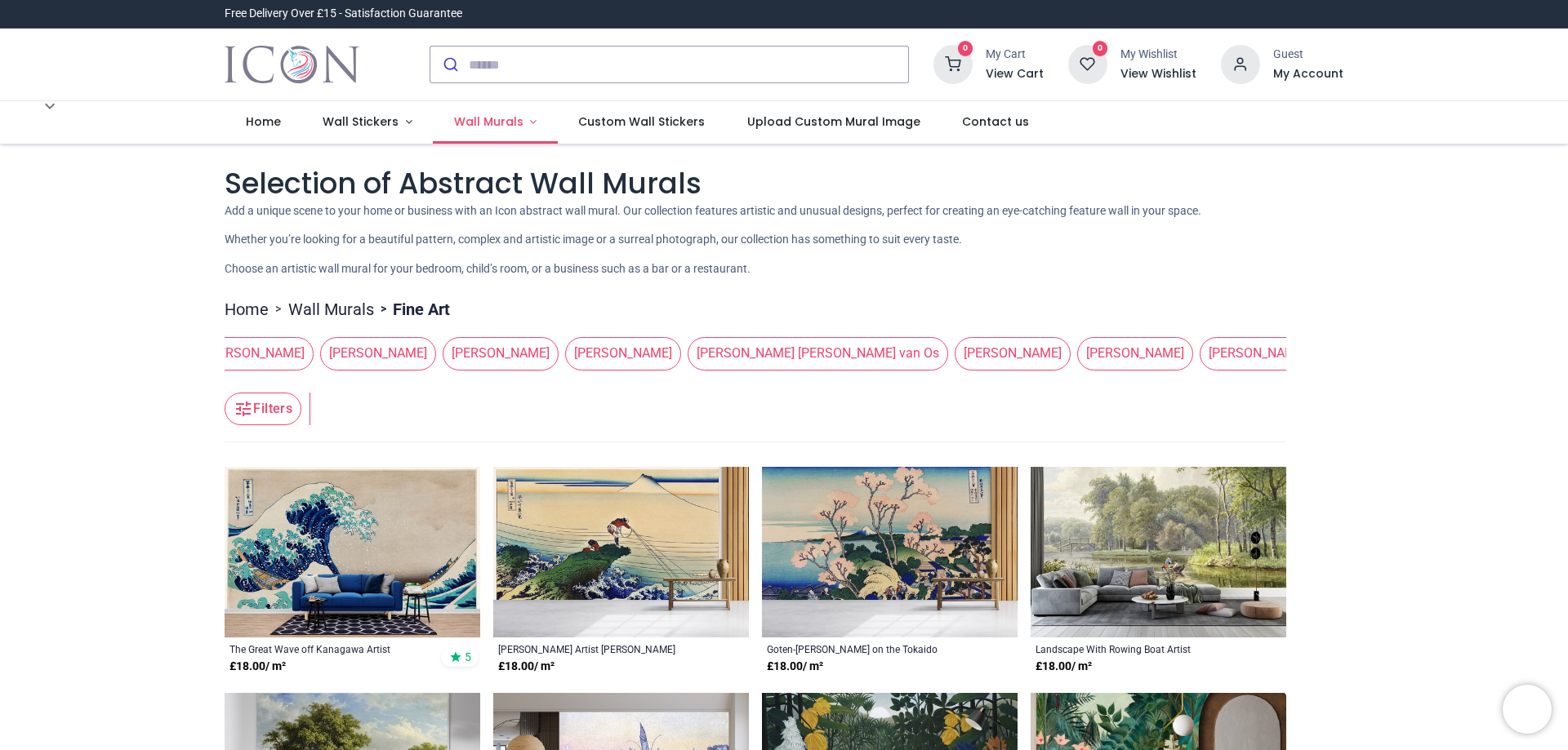
click at [492, 122] on span "Wall Murals" at bounding box center [488, 121] width 69 height 17
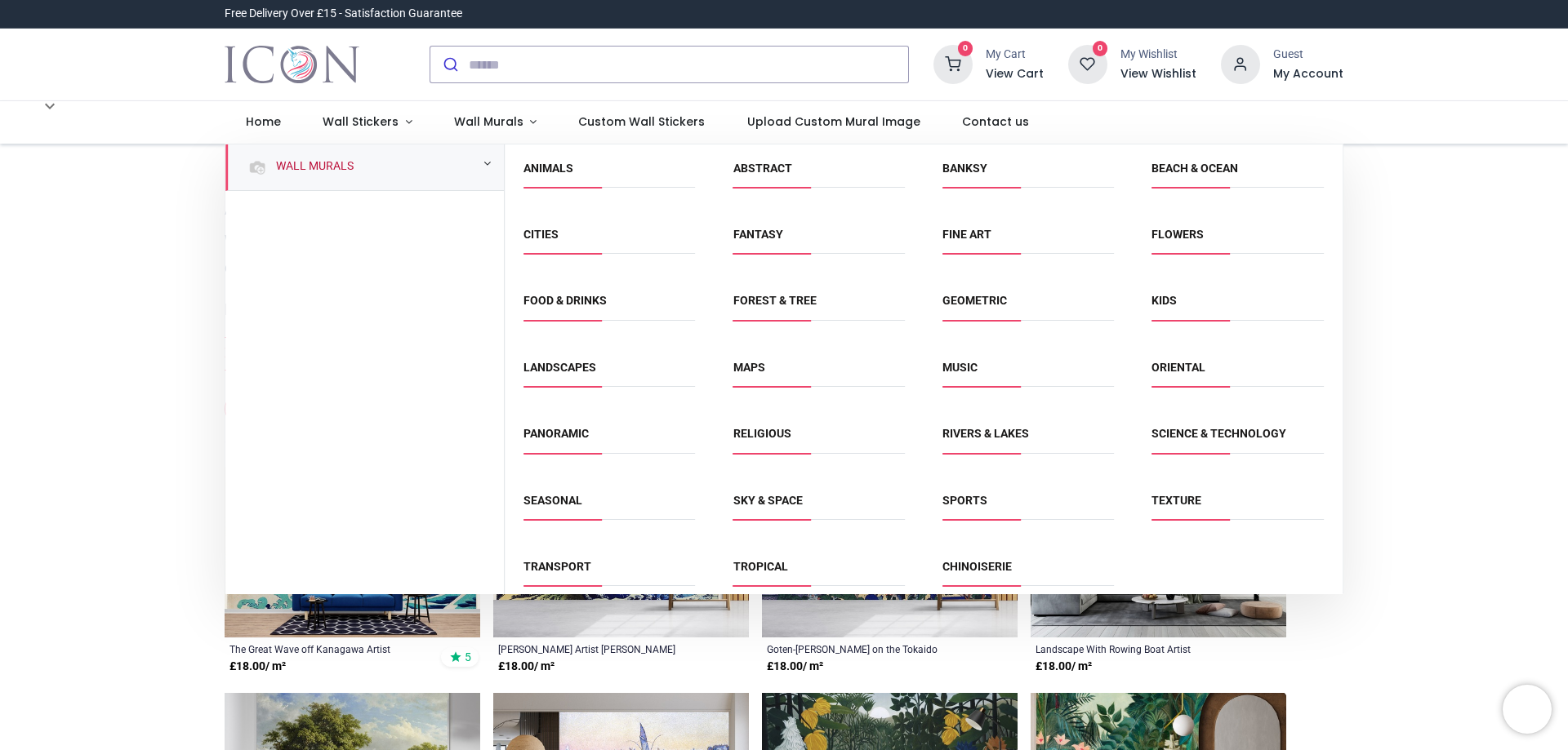
click at [348, 172] on link "Wall Murals" at bounding box center [311, 166] width 84 height 17
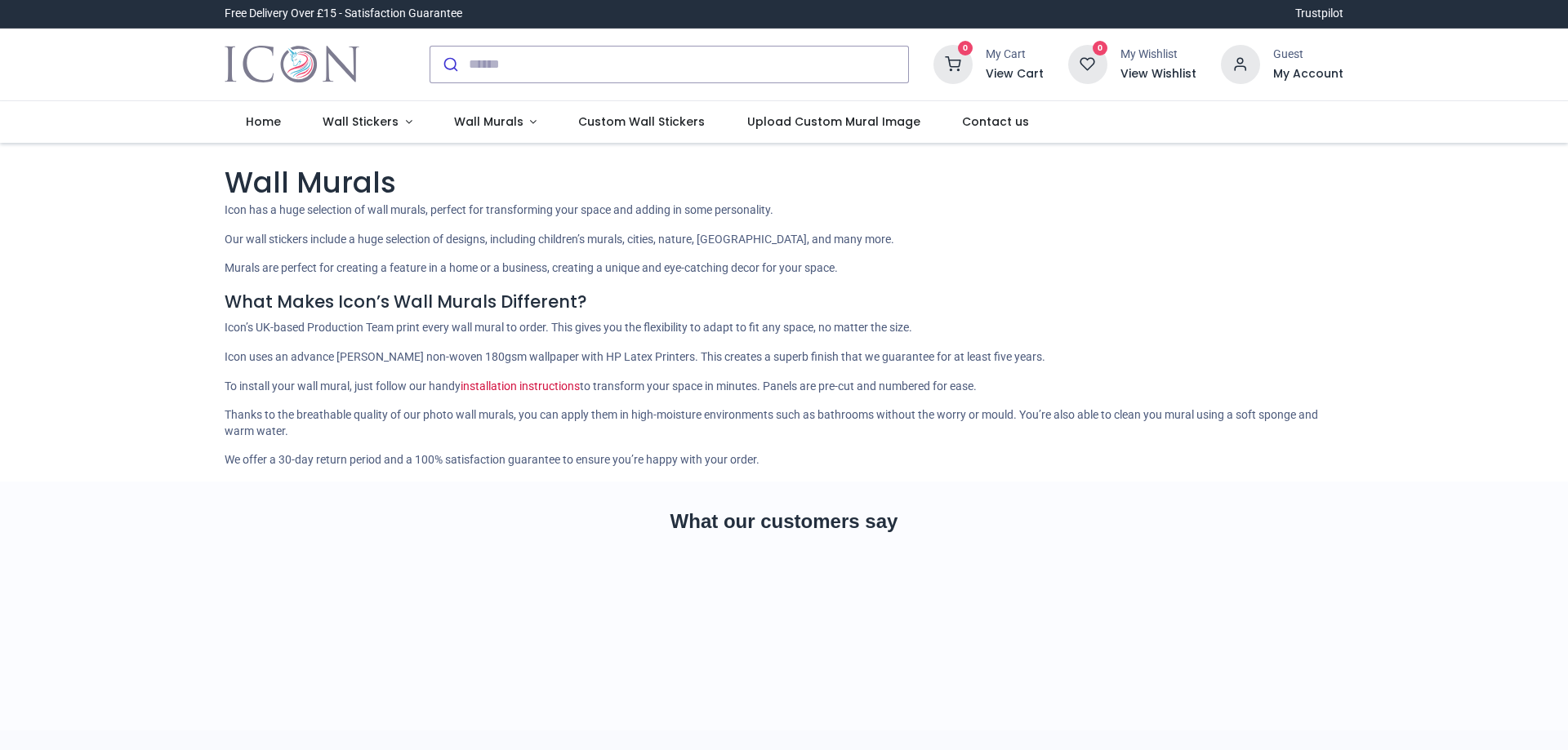
scroll to position [327, 0]
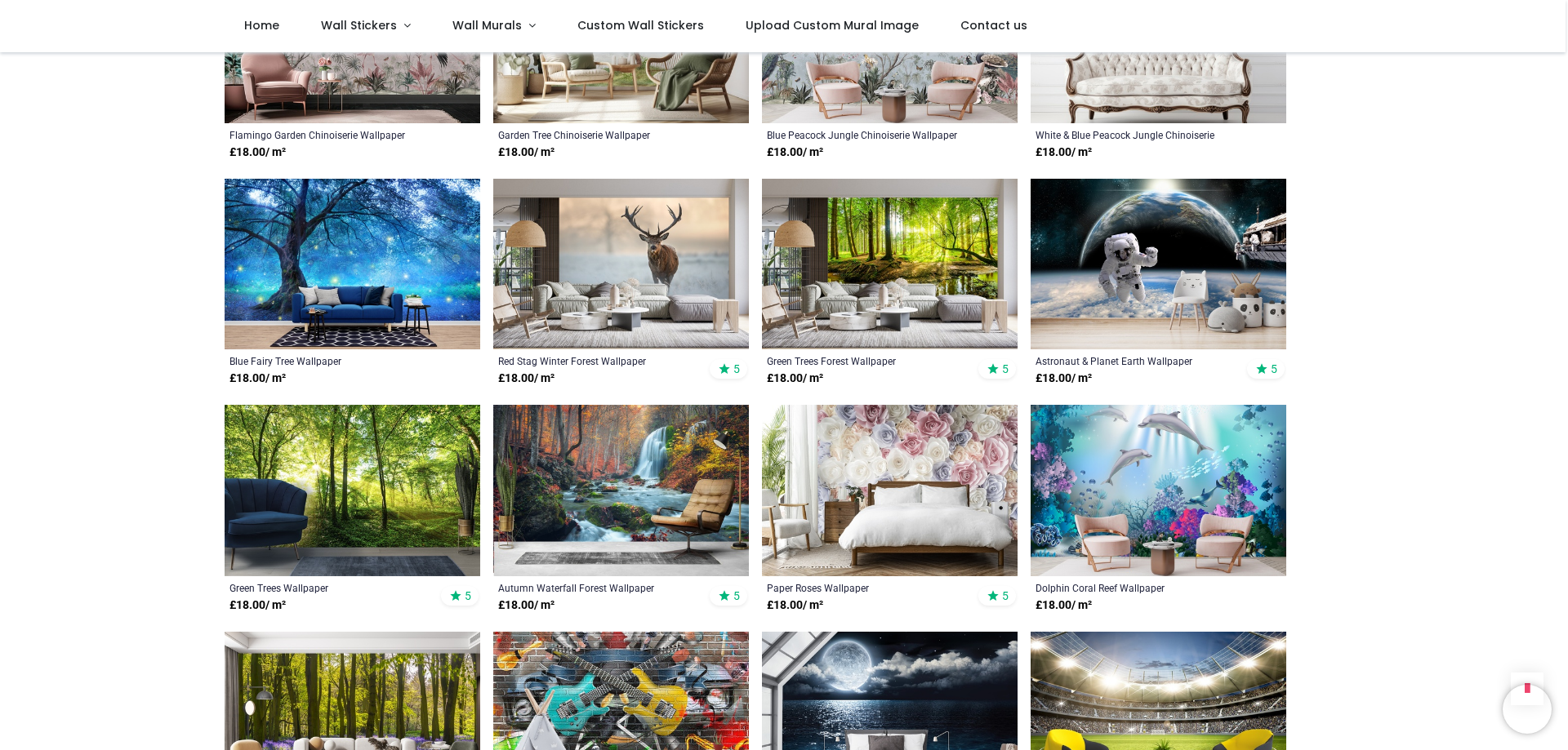
scroll to position [796, 0]
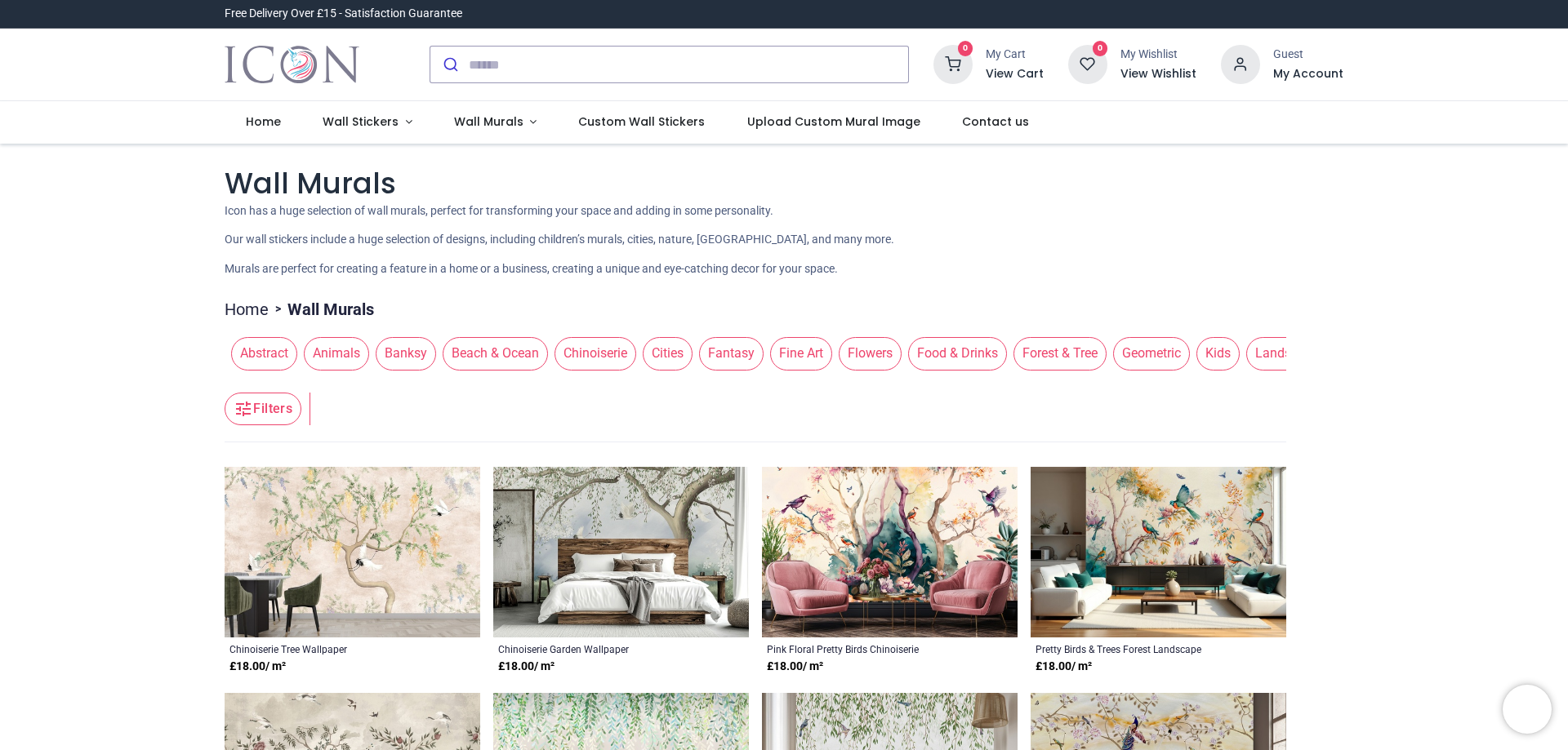
click at [273, 357] on span "Abstract" at bounding box center [264, 353] width 66 height 32
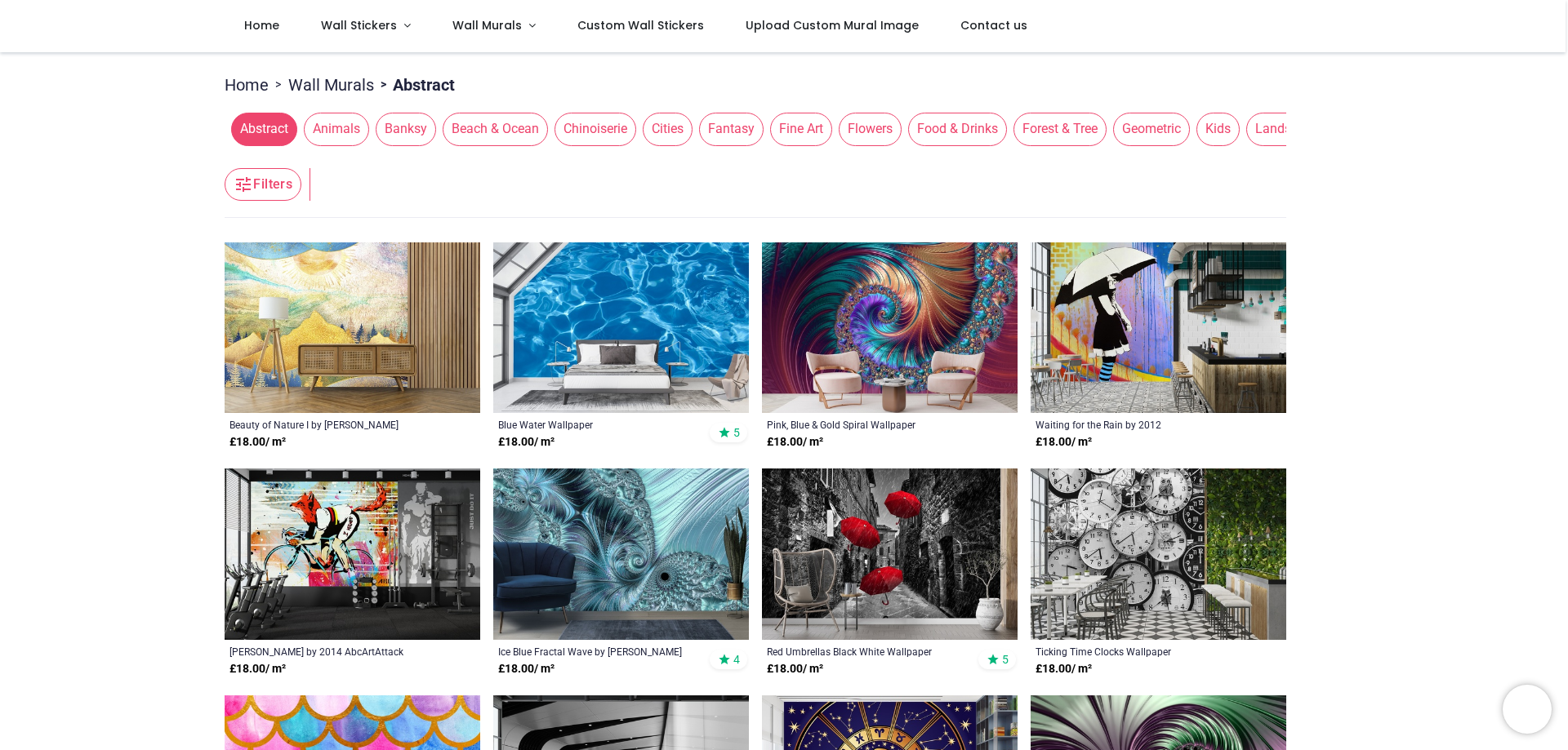
scroll to position [163, 0]
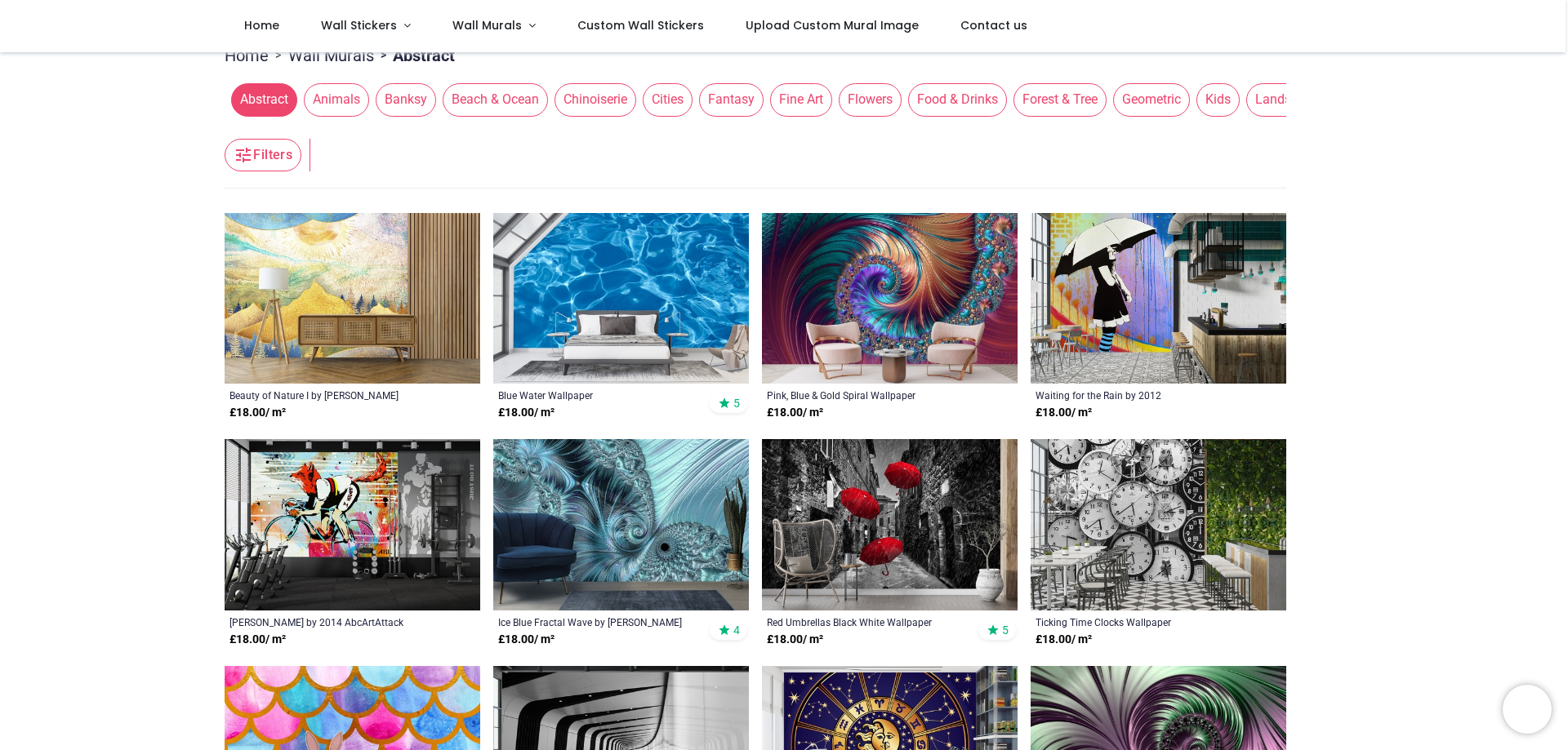
click at [405, 107] on span "Banksy" at bounding box center [406, 99] width 60 height 32
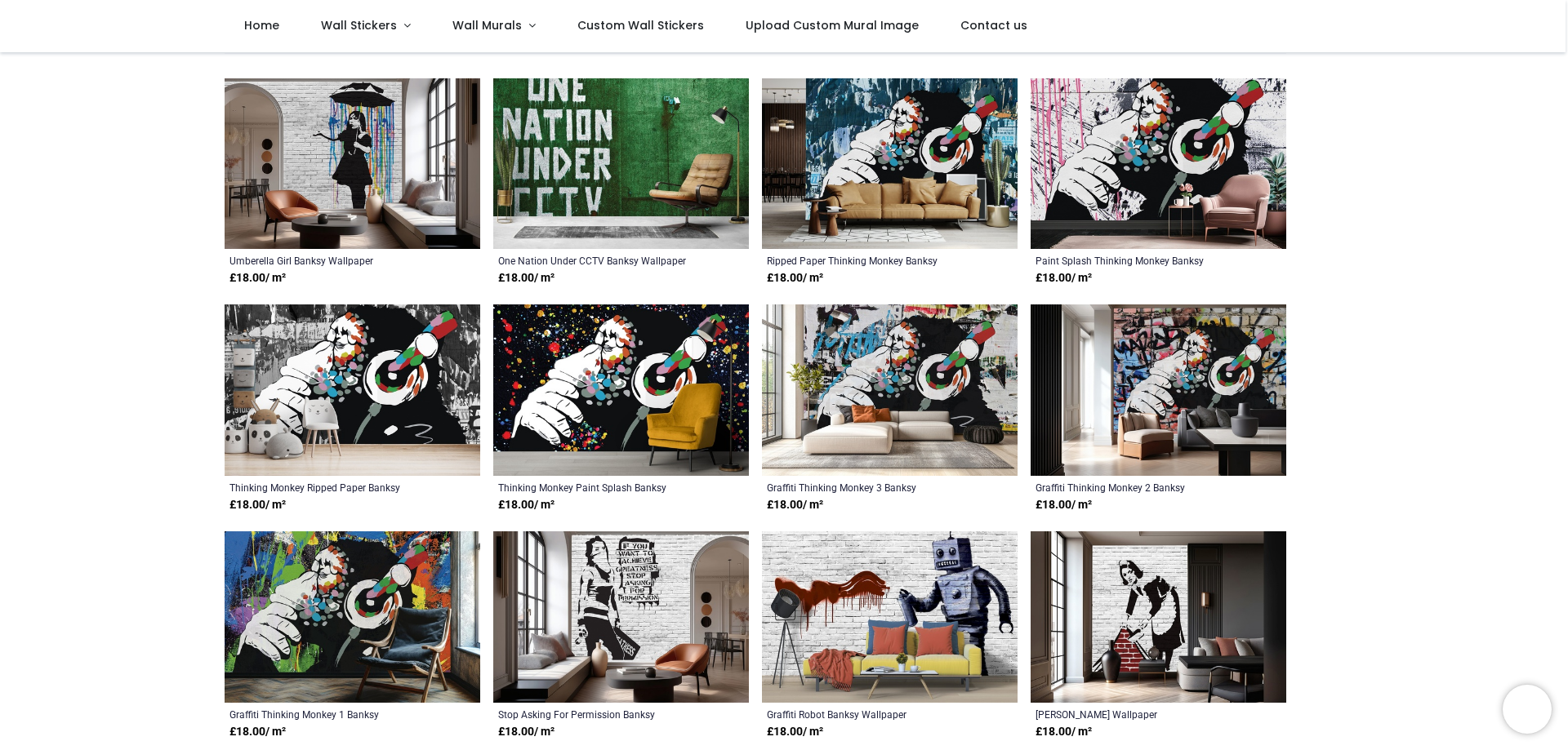
scroll to position [327, 0]
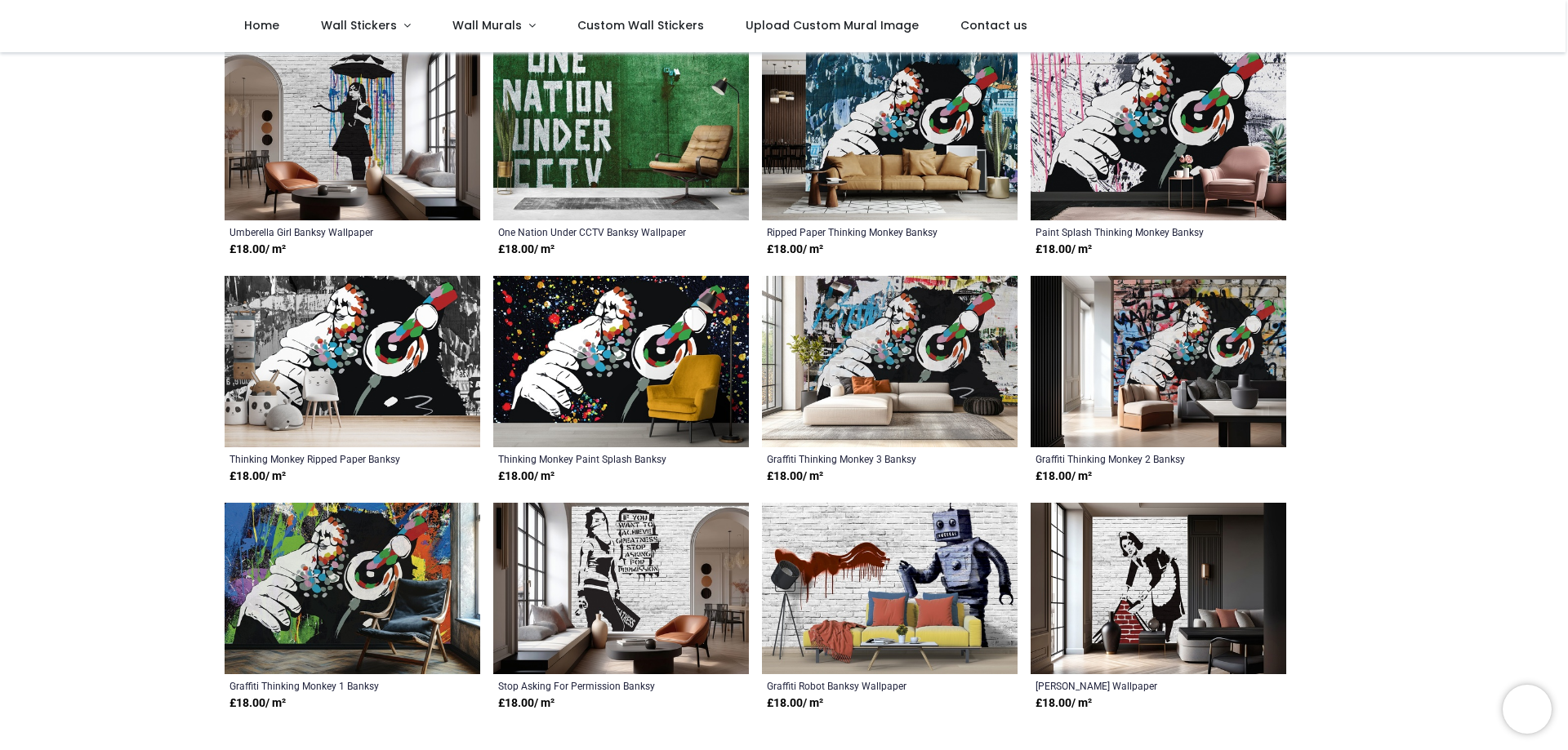
click at [624, 559] on img at bounding box center [622, 589] width 256 height 172
